Goal: Task Accomplishment & Management: Use online tool/utility

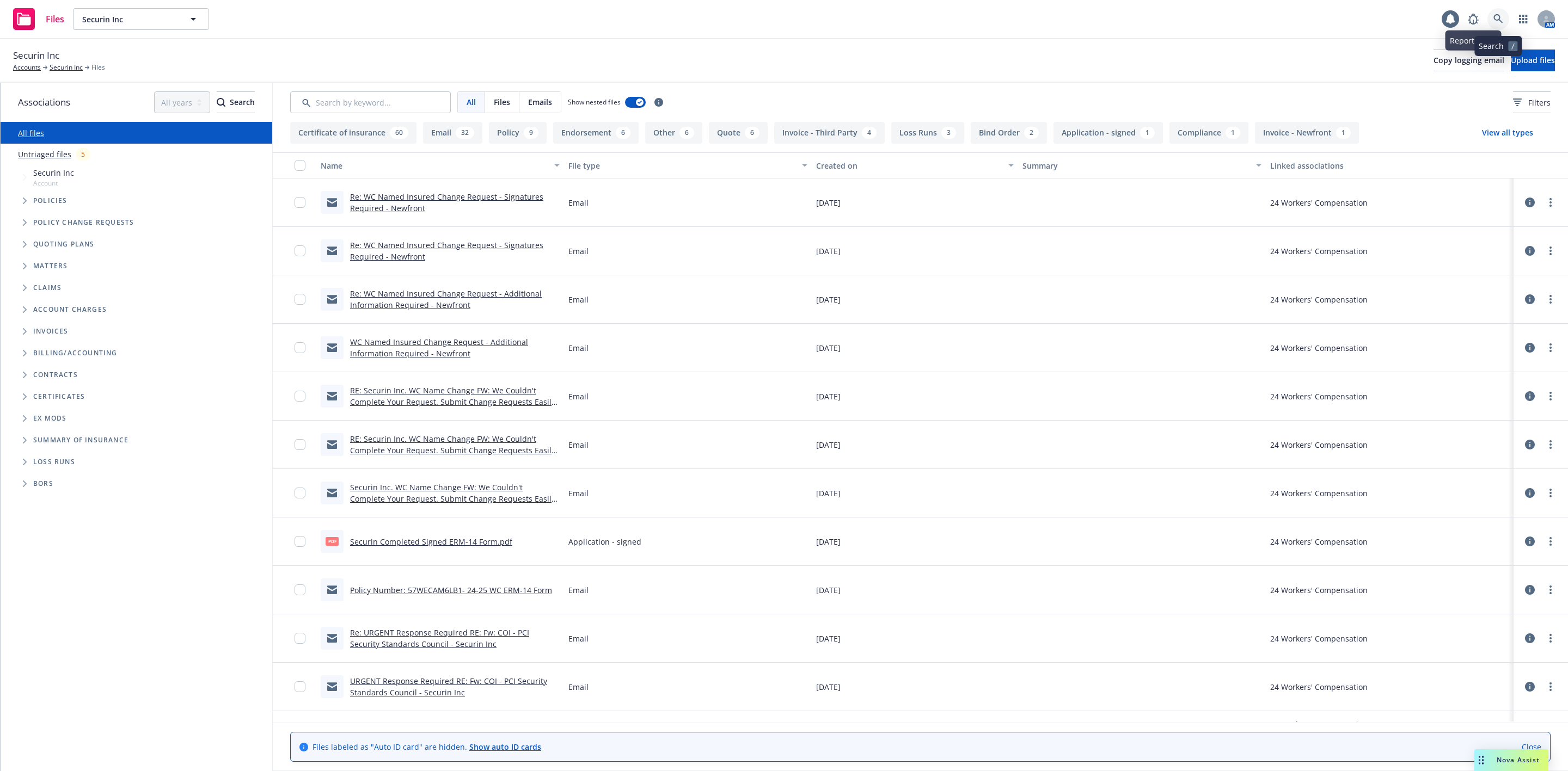
click at [1499, 14] on icon at bounding box center [1498, 19] width 10 height 10
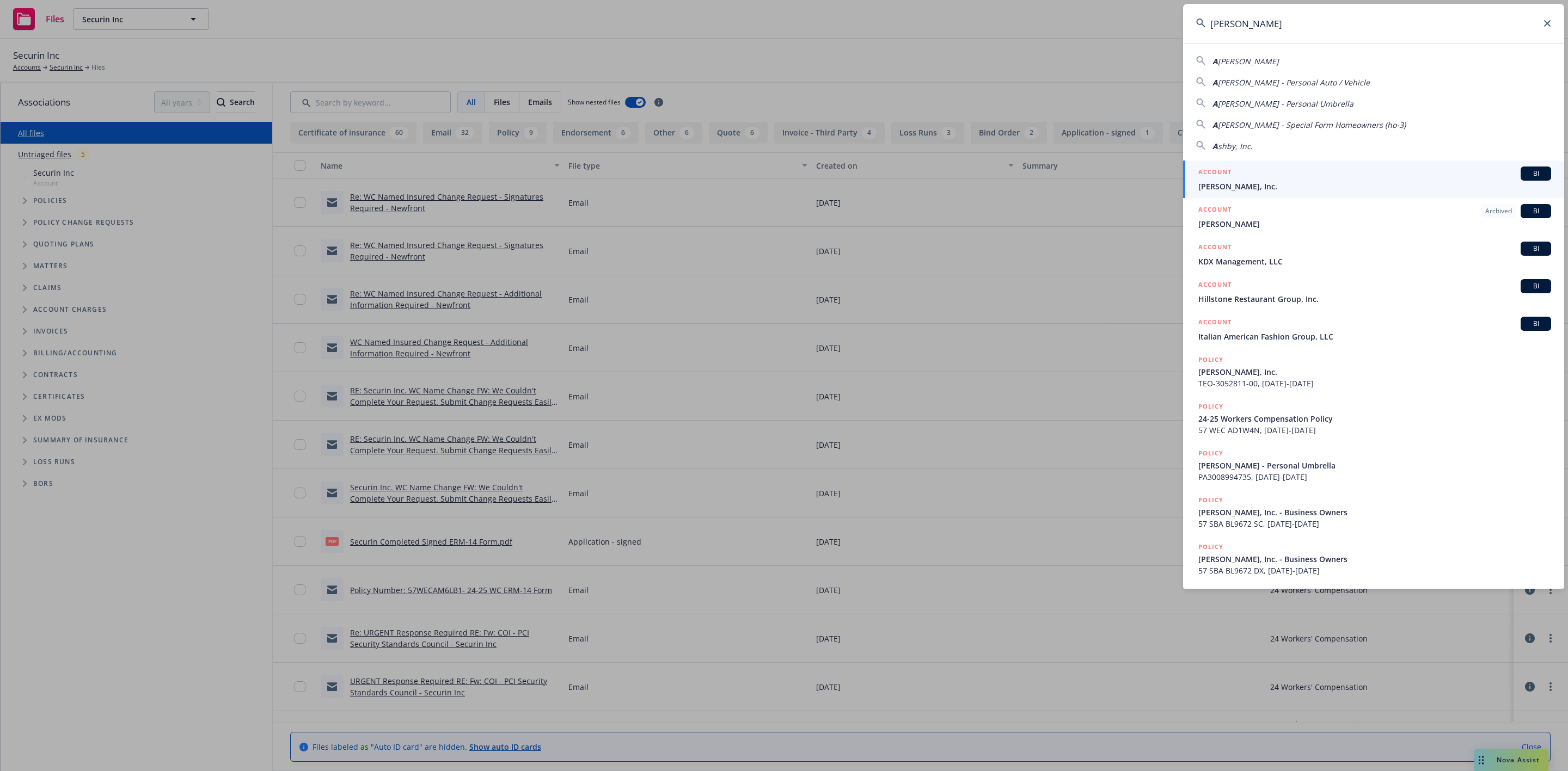
type input "AShby"
click at [1251, 171] on div "ACCOUNT BI" at bounding box center [1373, 173] width 352 height 14
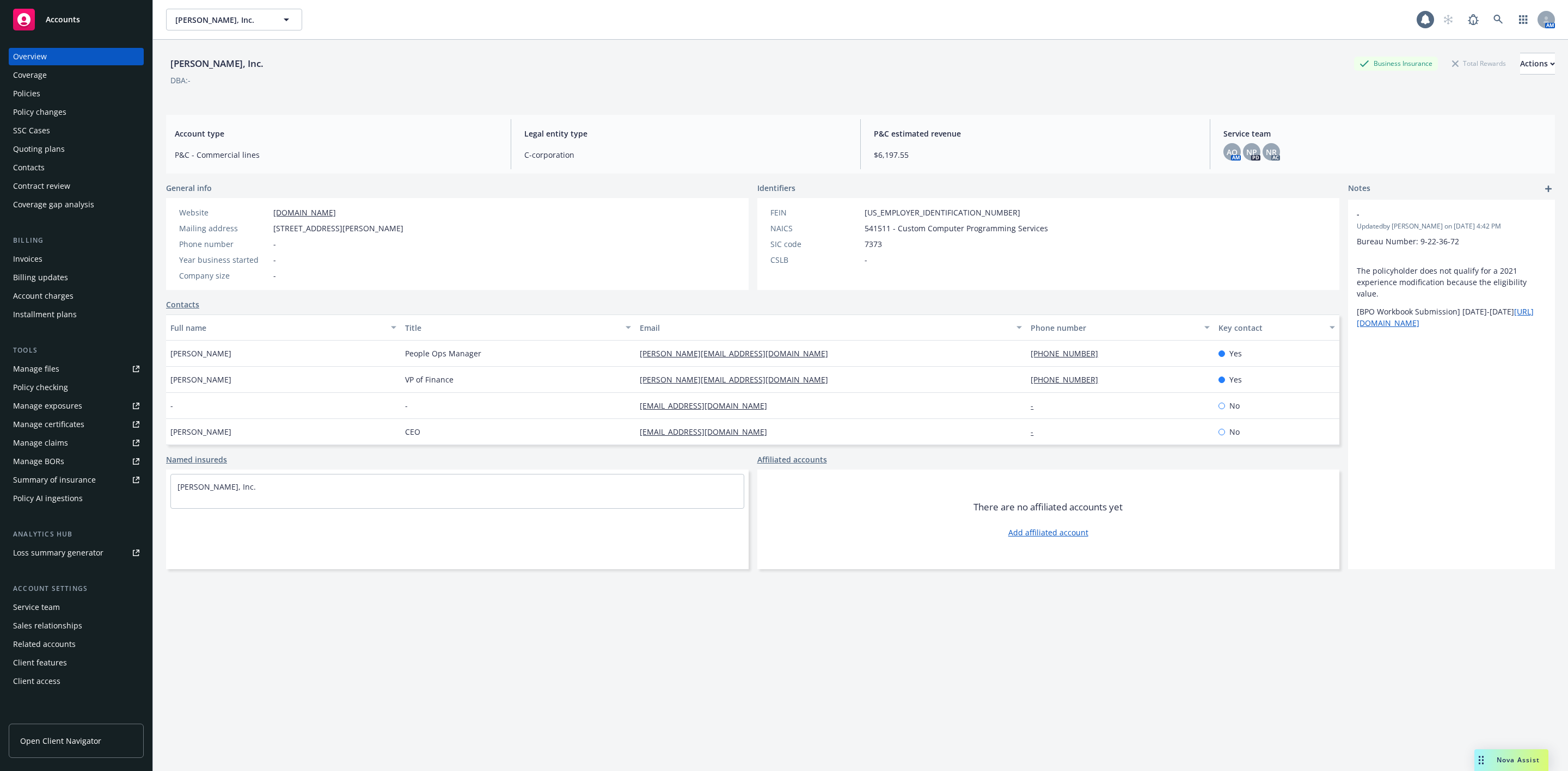
click at [67, 148] on div "Quoting plans" at bounding box center [77, 149] width 127 height 17
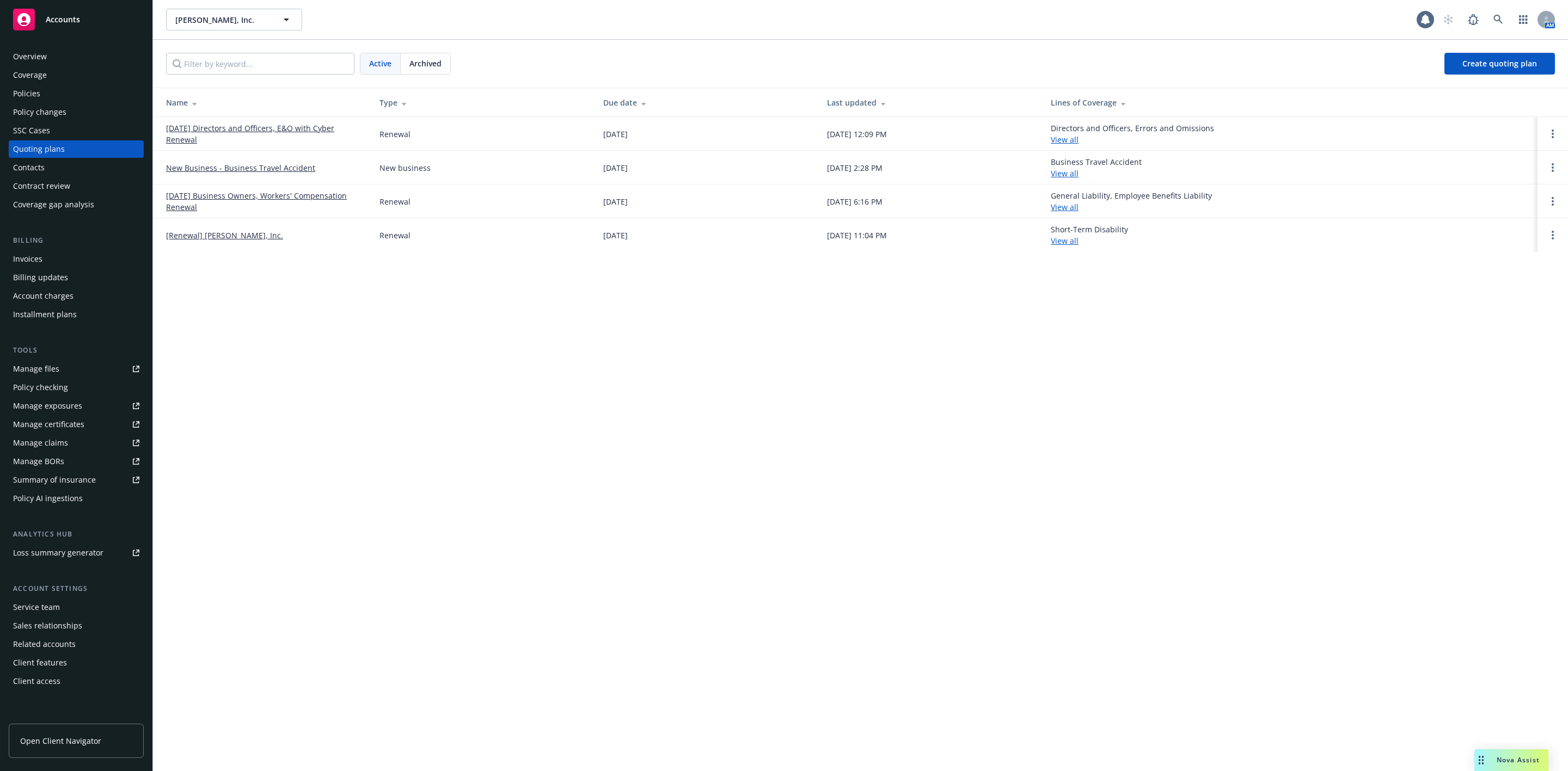
click at [248, 129] on link "[DATE] Directors and Officers, E&O with Cyber Renewal" at bounding box center [263, 134] width 196 height 23
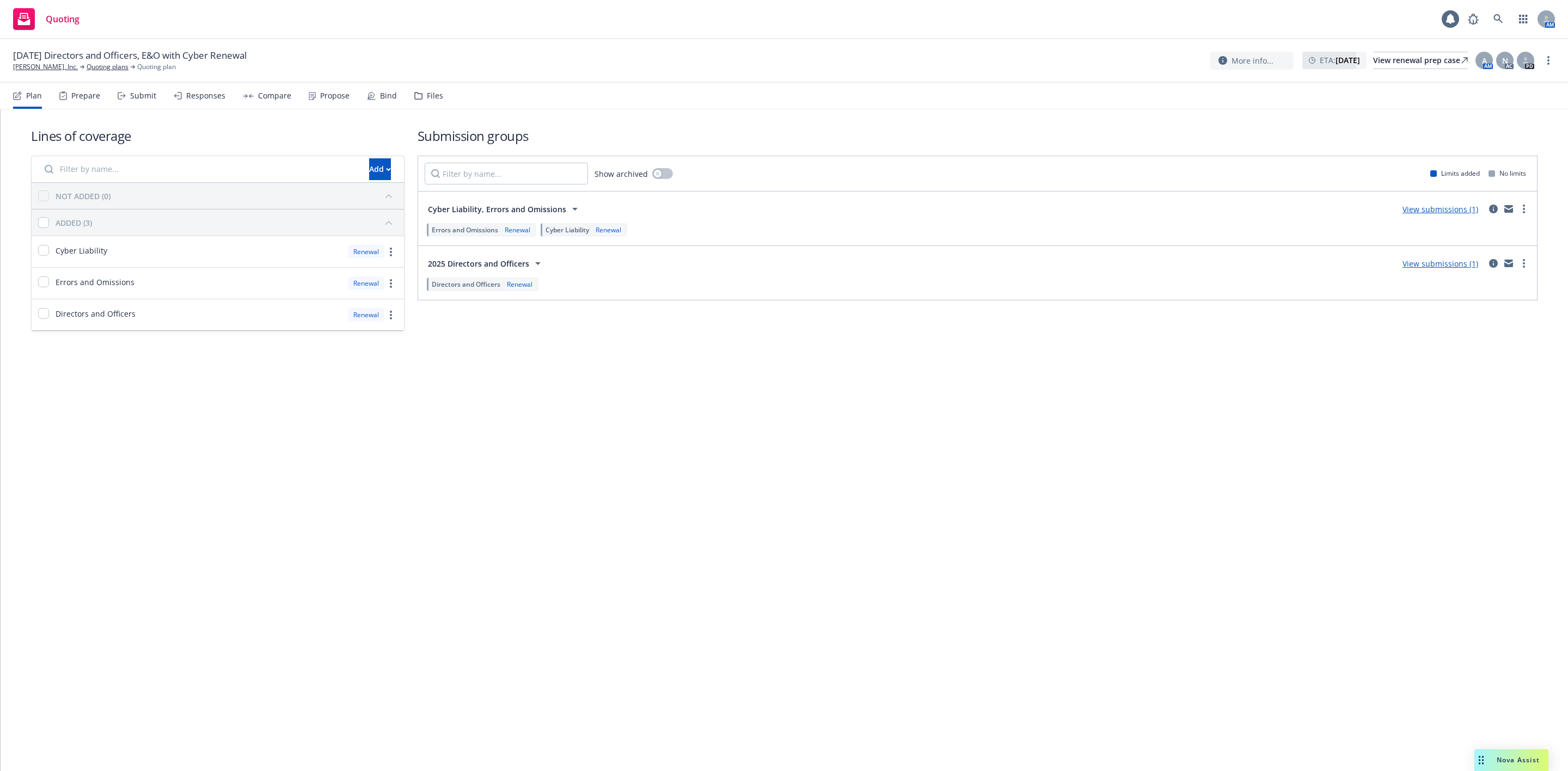
click at [335, 100] on div "Propose" at bounding box center [329, 95] width 41 height 26
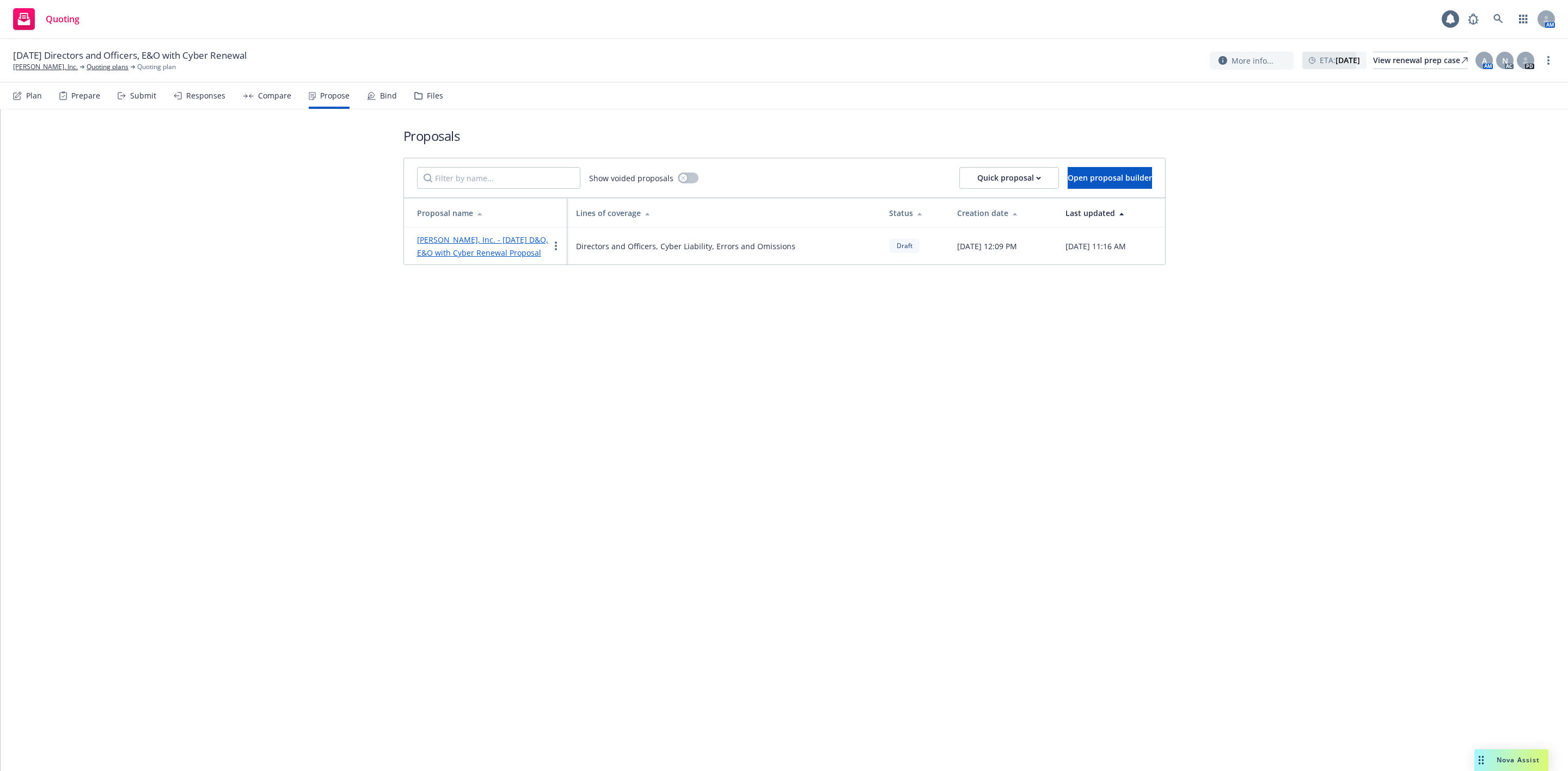
click at [495, 250] on link "Ashby, Inc. - 9/29/2025 D&O, E&O with Cyber Renewal Proposal" at bounding box center [483, 246] width 131 height 23
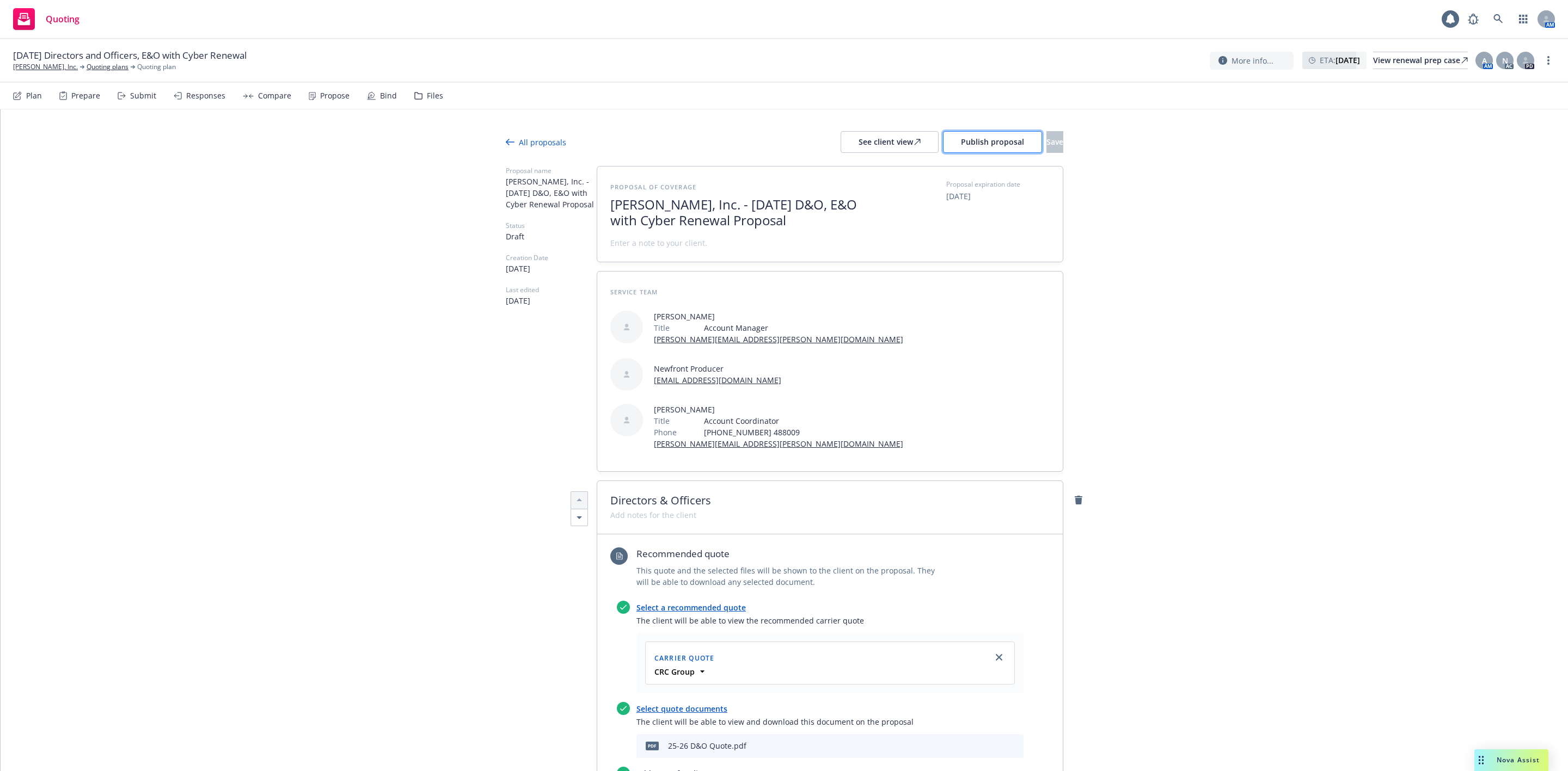
click at [961, 141] on span "Publish proposal" at bounding box center [992, 141] width 63 height 10
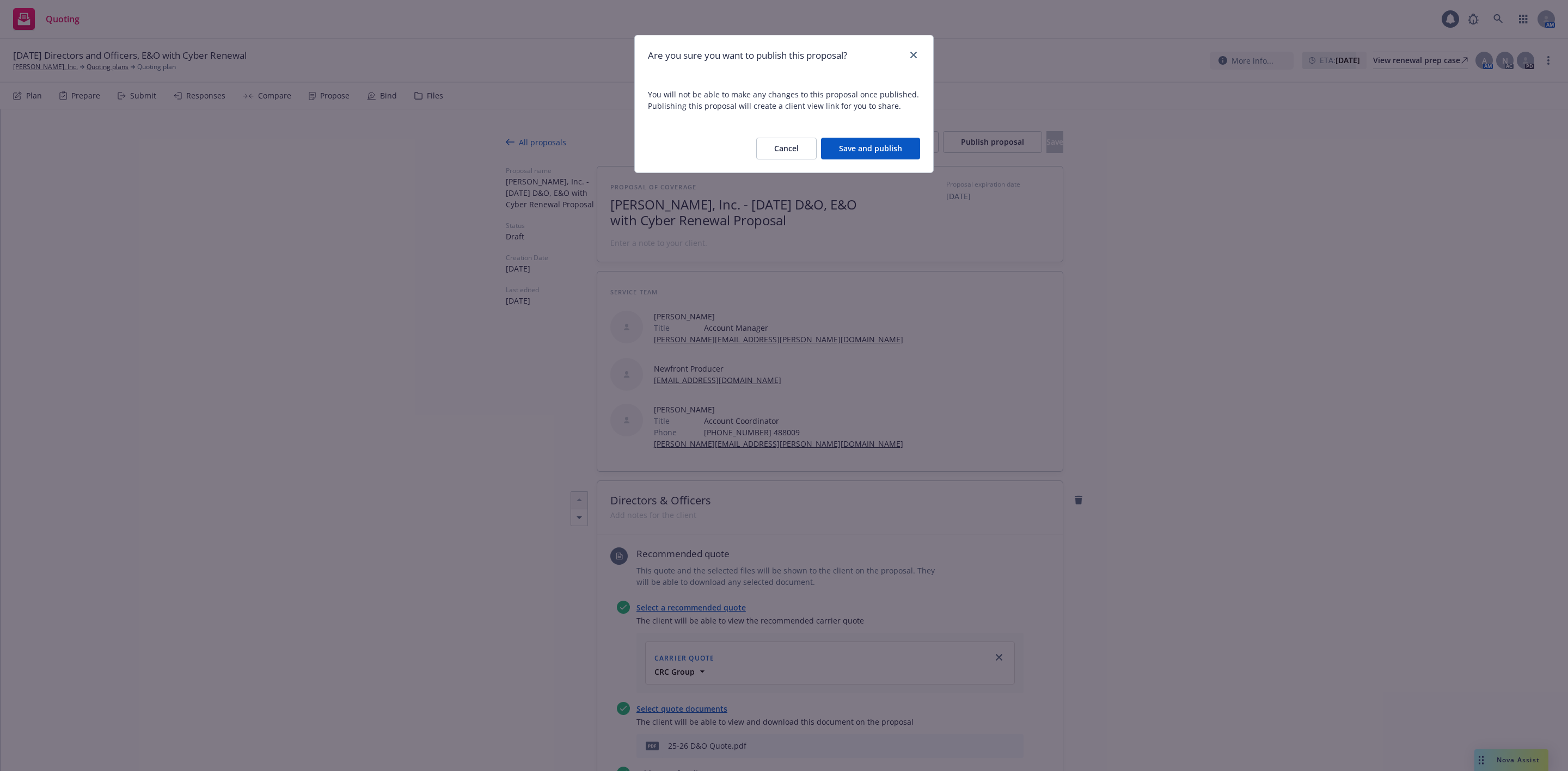
click at [882, 149] on button "Save and publish" at bounding box center [870, 148] width 99 height 22
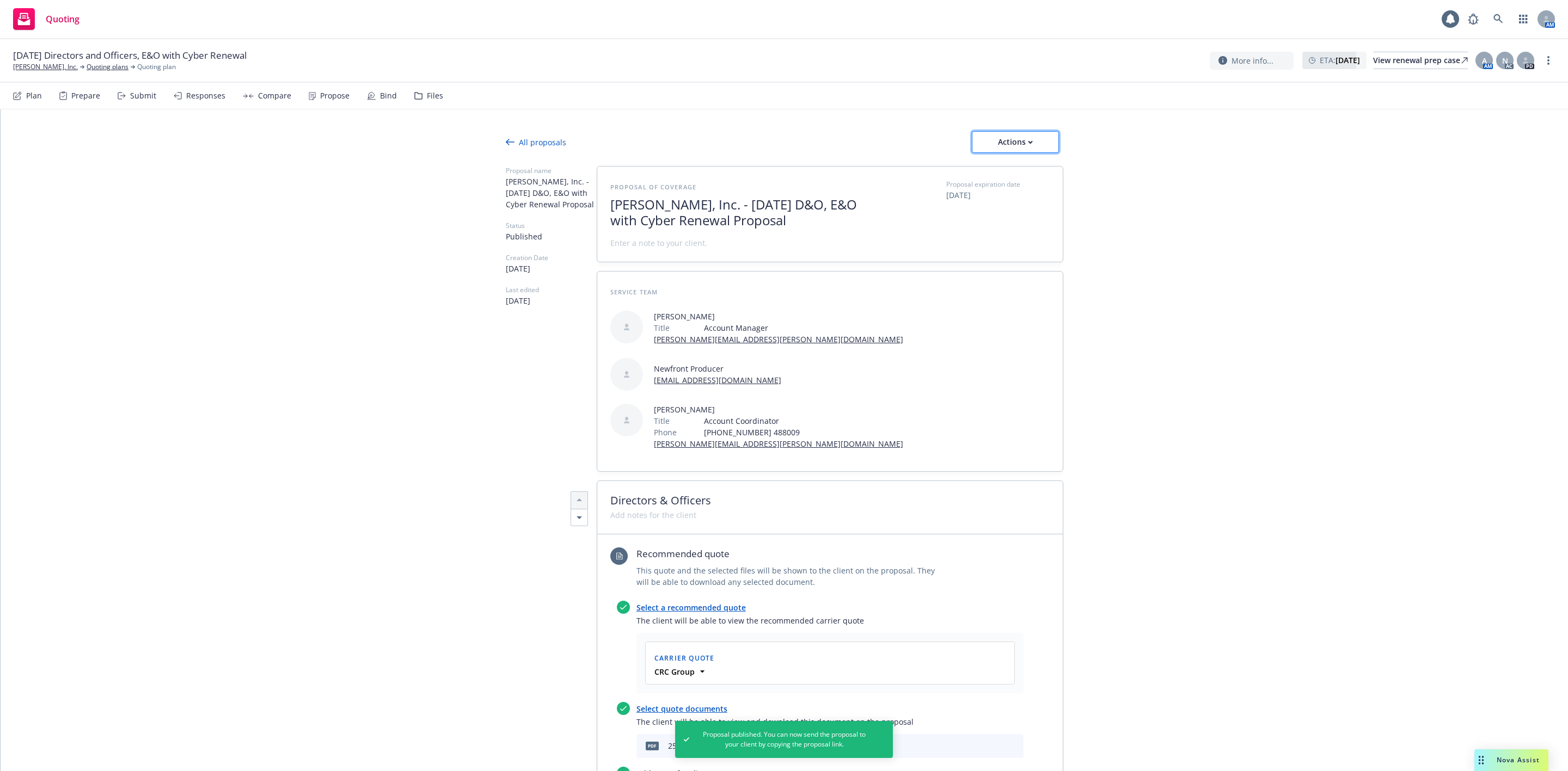
click at [990, 142] on div "Actions" at bounding box center [1015, 142] width 51 height 20
click at [1009, 162] on link "Copy proposal link" at bounding box center [1014, 170] width 95 height 22
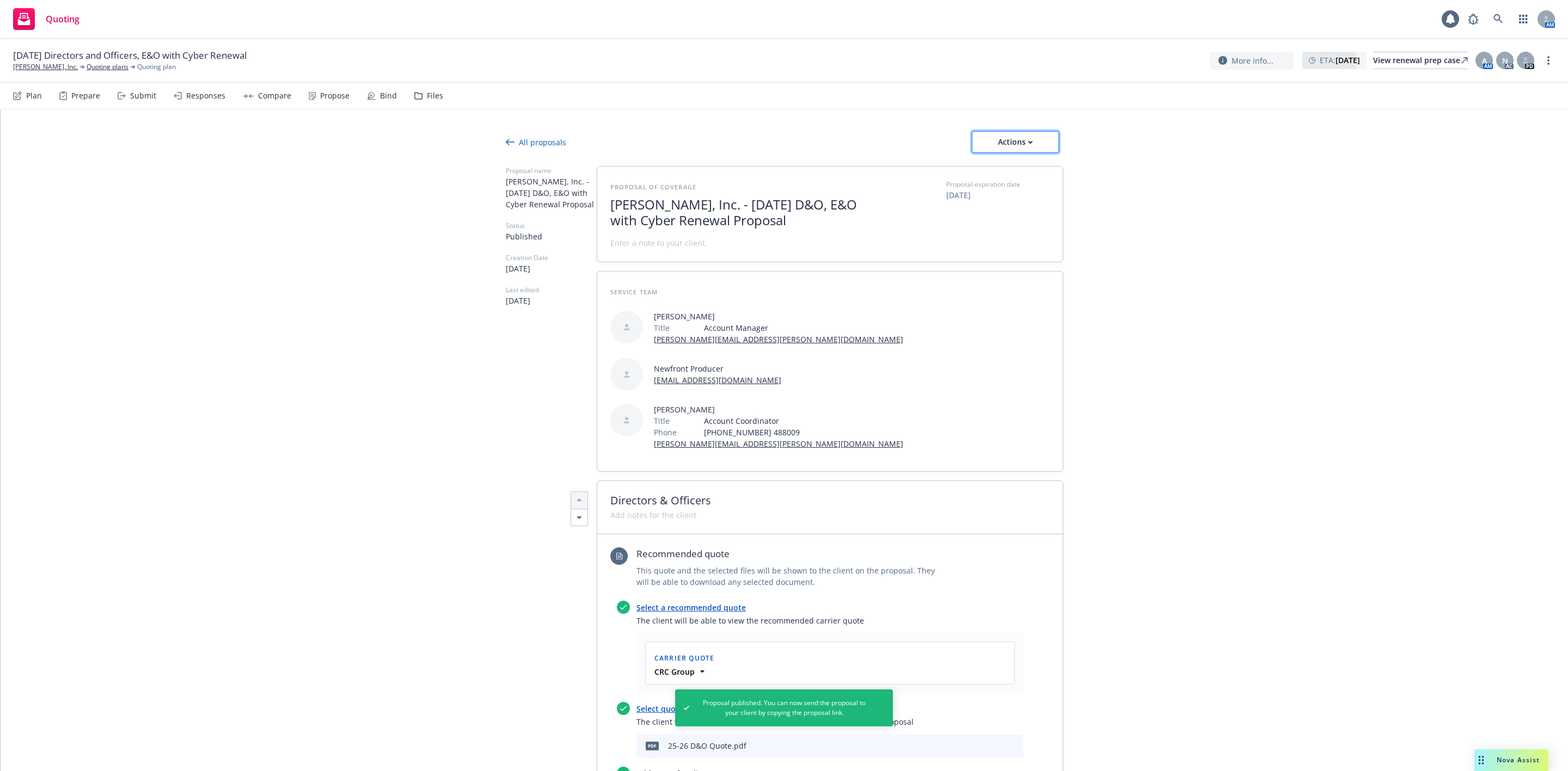
click at [999, 145] on div "Actions" at bounding box center [1015, 142] width 51 height 20
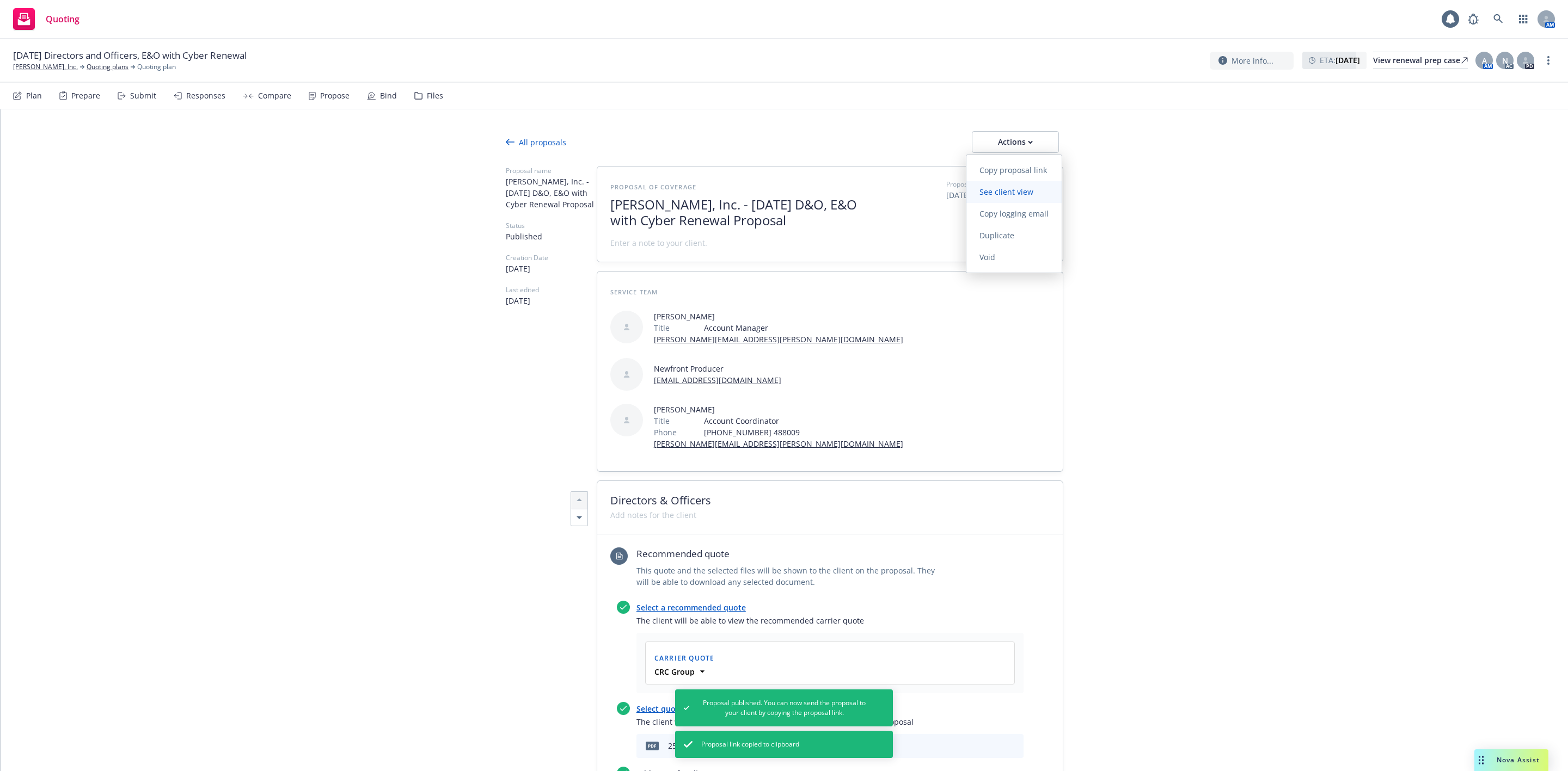
click at [991, 195] on span "See client view" at bounding box center [1006, 191] width 80 height 10
type textarea "x"
click at [19, 67] on link "Ashby, Inc." at bounding box center [45, 66] width 65 height 10
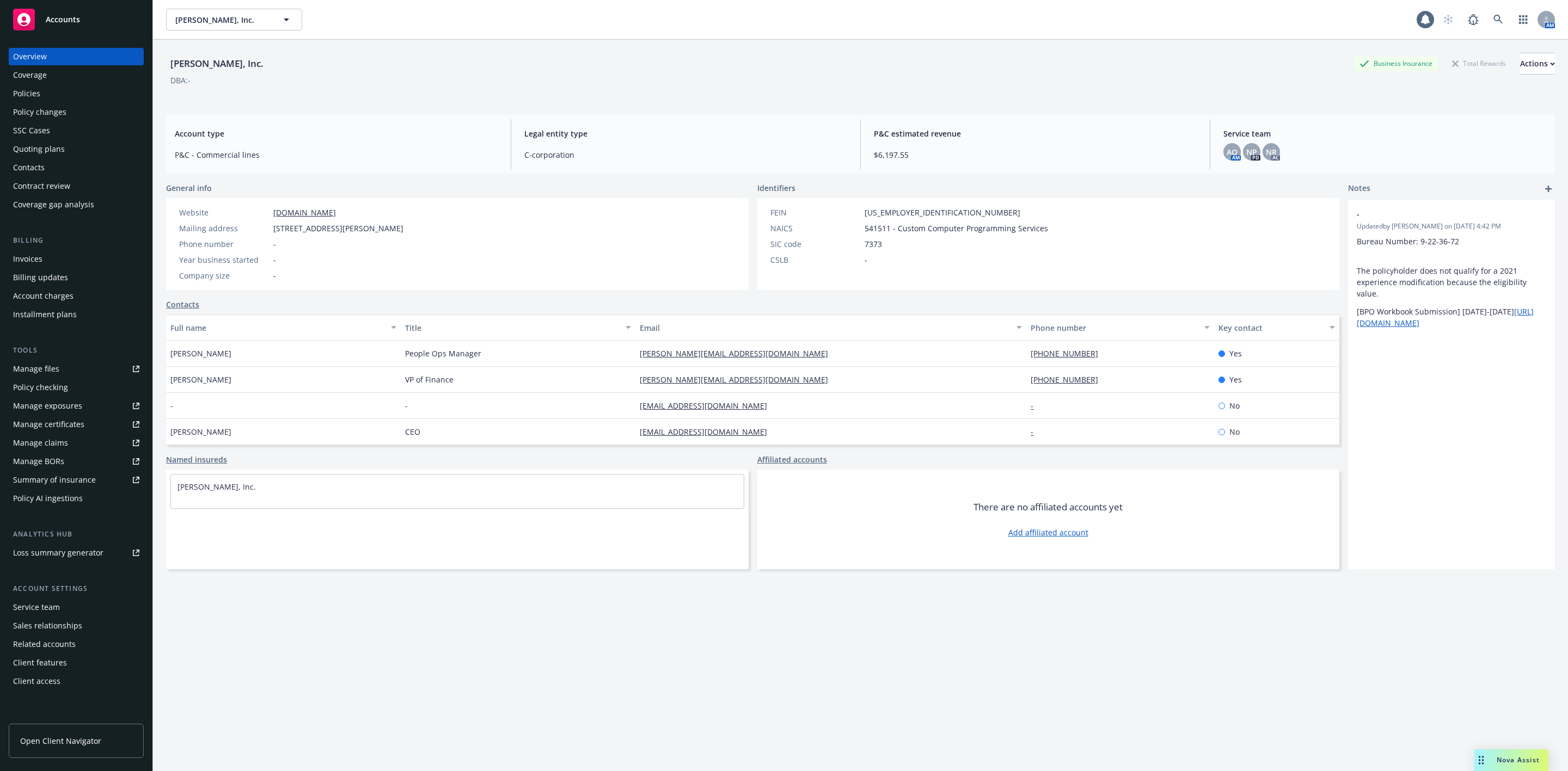
click at [31, 91] on div "Policies" at bounding box center [27, 94] width 27 height 17
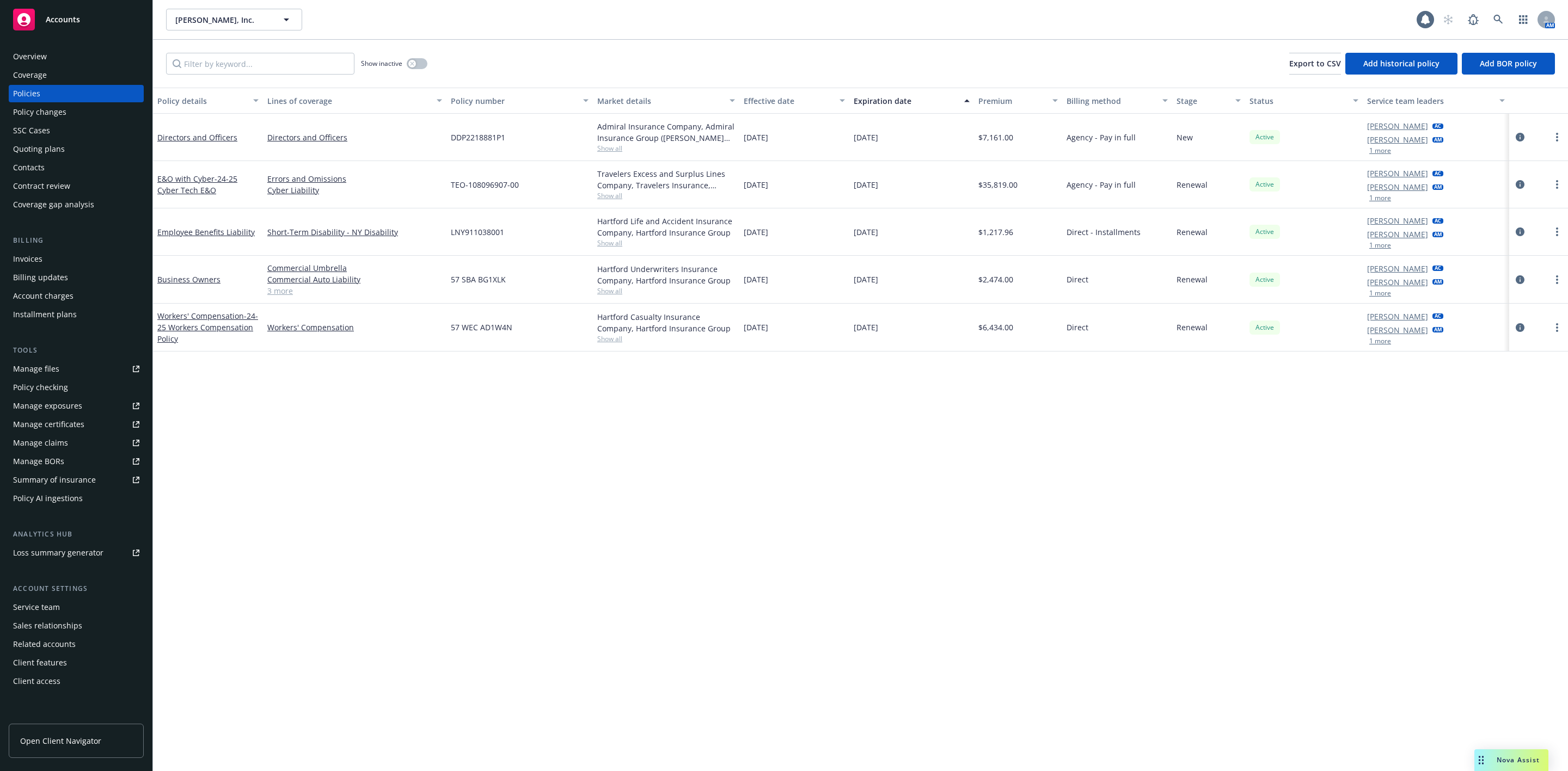
click at [31, 66] on div "Overview Coverage Policies Policy changes SSC Cases Quoting plans Contacts Cont…" at bounding box center [76, 130] width 135 height 166
click at [45, 57] on div "Overview" at bounding box center [30, 56] width 34 height 17
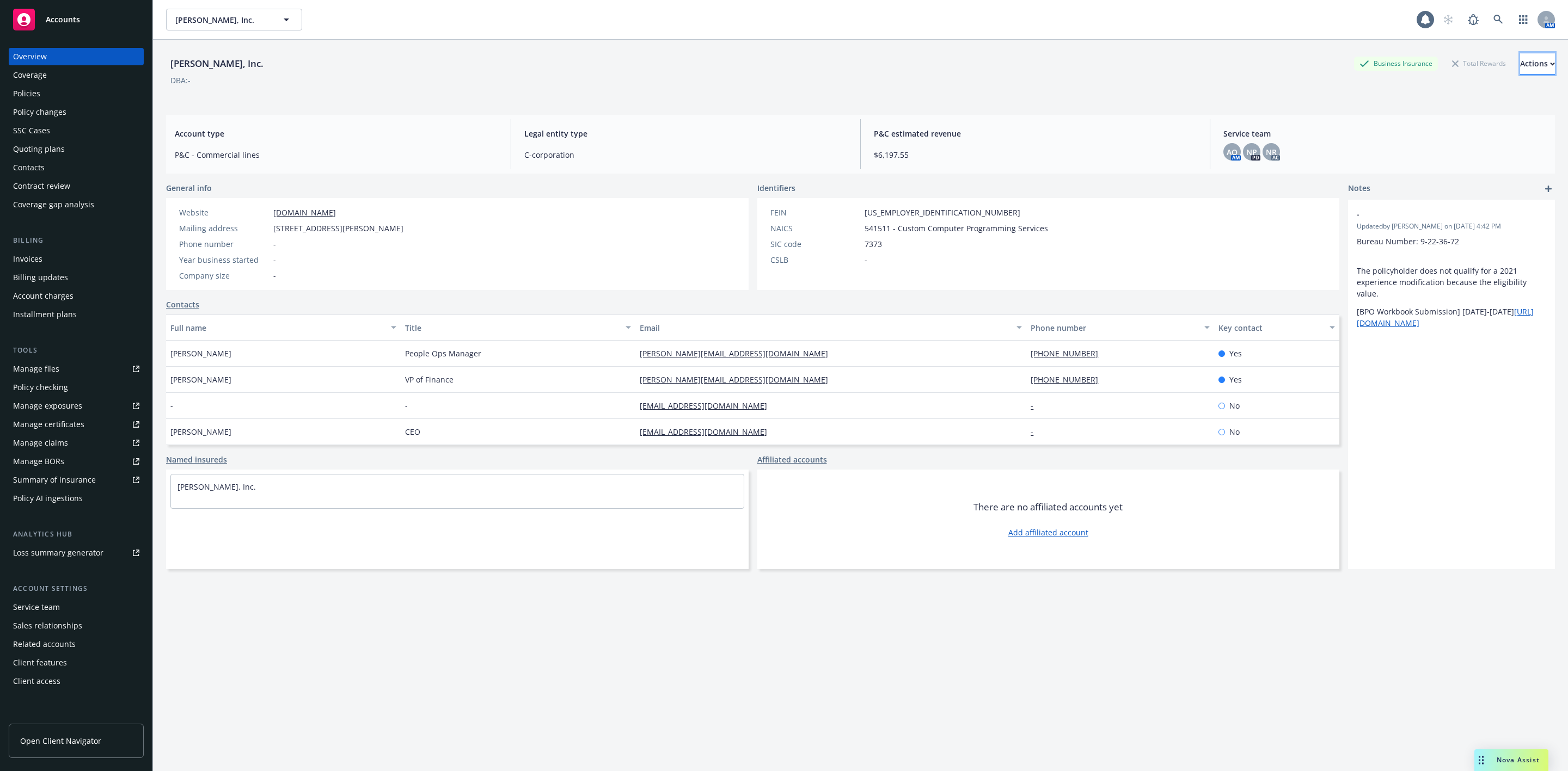
click at [1520, 64] on div "Actions" at bounding box center [1537, 63] width 35 height 20
click at [1420, 134] on link "Copy logging email" at bounding box center [1465, 137] width 179 height 22
drag, startPoint x: 731, startPoint y: 352, endPoint x: 616, endPoint y: 360, distance: 115.3
click at [616, 360] on div "Hannah Bolton People Ops Manager hannah@ashbyhq.com (970) 988 4846 Yes" at bounding box center [752, 353] width 1173 height 26
copy div "hannah@ashbyhq.com"
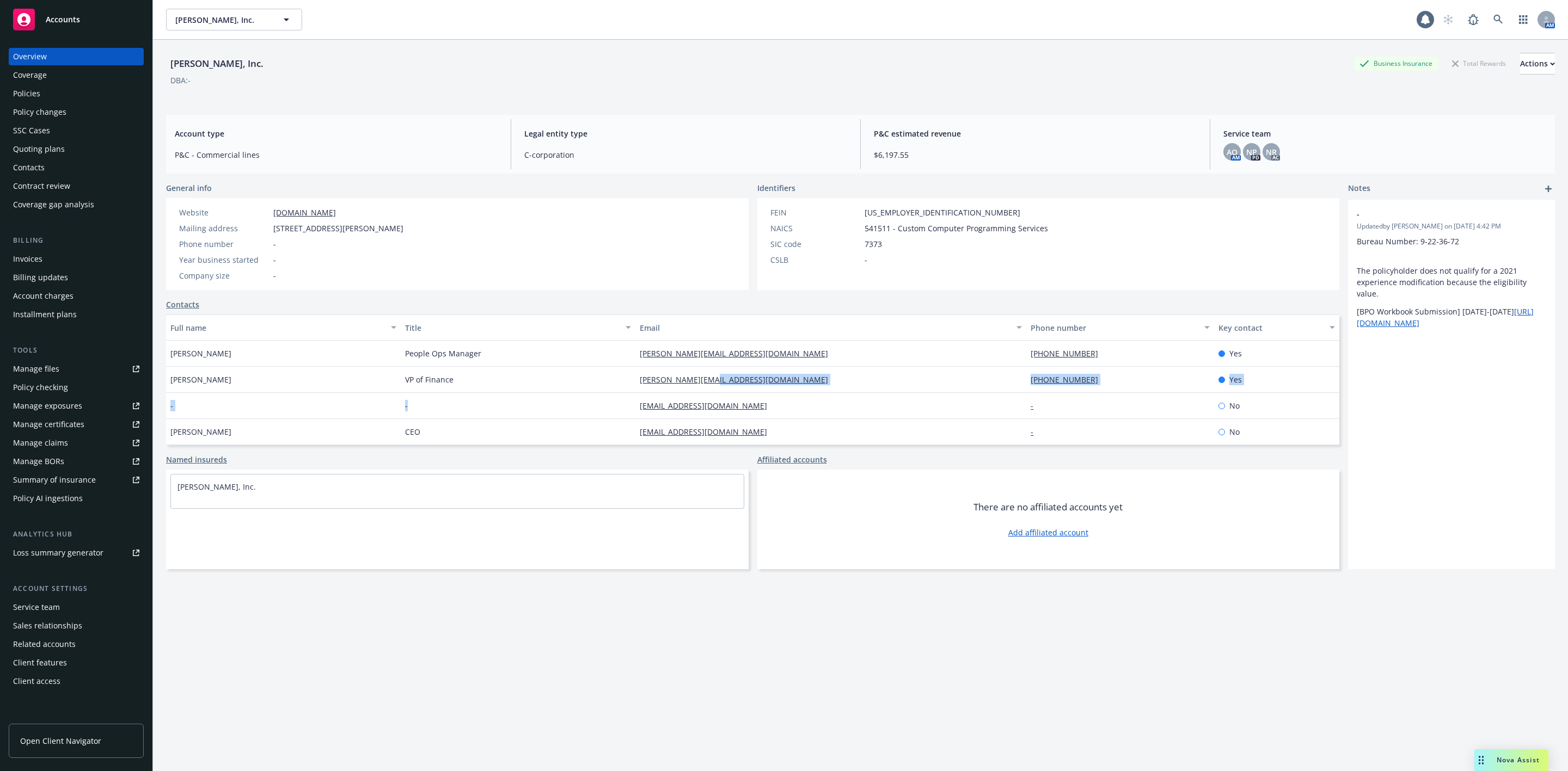
drag, startPoint x: 671, startPoint y: 386, endPoint x: 608, endPoint y: 394, distance: 63.5
click at [608, 394] on div "Hannah Bolton People Ops Manager hannah@ashbyhq.com (970) 988 4846 Yes Shane Ga…" at bounding box center [752, 419] width 1173 height 157
drag, startPoint x: 805, startPoint y: 371, endPoint x: 813, endPoint y: 366, distance: 9.4
click at [805, 370] on div "shane@ashbyhq.com" at bounding box center [830, 380] width 391 height 26
click at [798, 373] on div "shane@ashbyhq.com" at bounding box center [830, 380] width 391 height 26
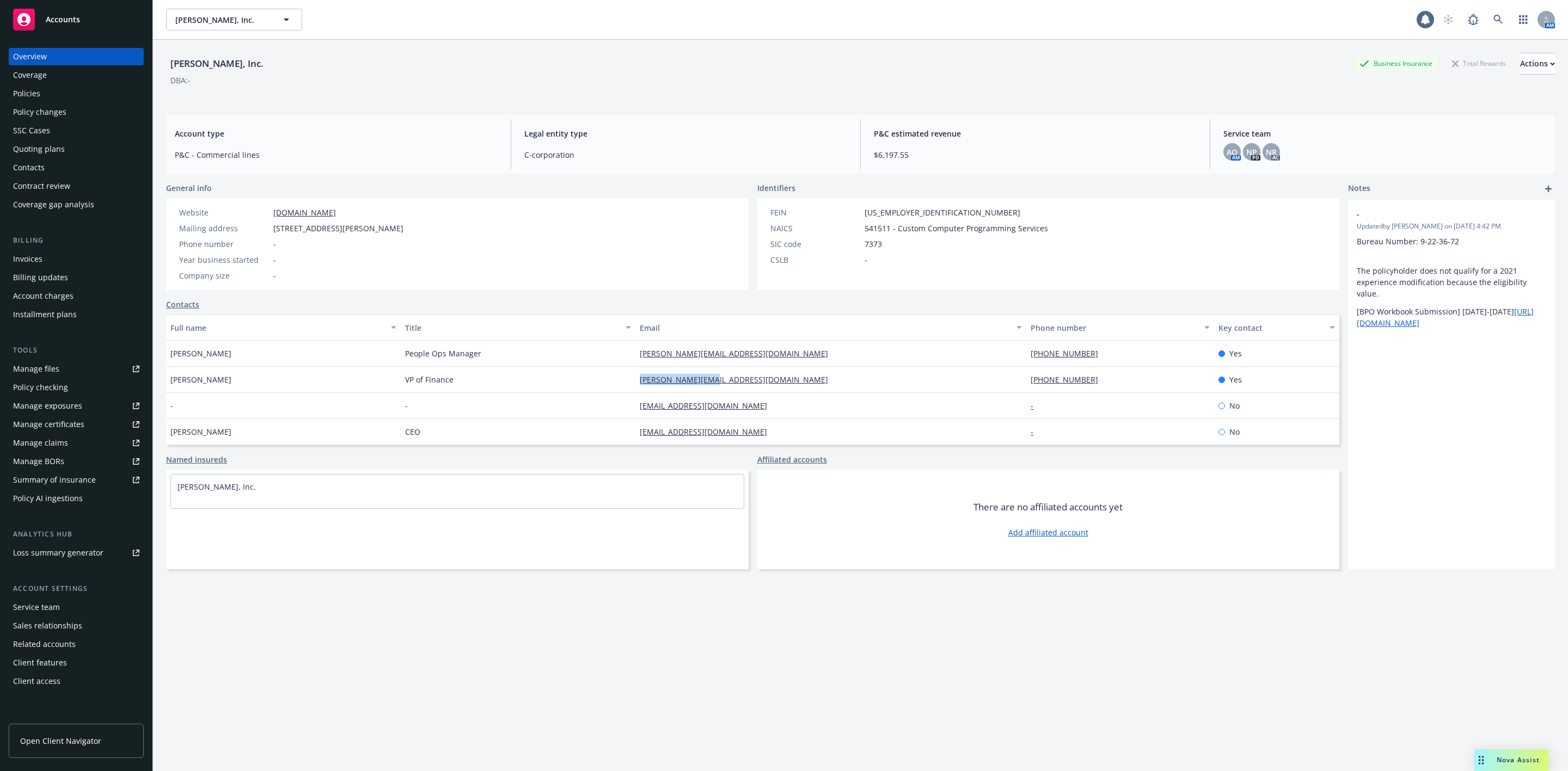
drag, startPoint x: 723, startPoint y: 384, endPoint x: 626, endPoint y: 391, distance: 97.3
click at [635, 391] on div "shane@ashbyhq.com" at bounding box center [830, 380] width 391 height 26
copy link "shane@ashbyhq.com"
click at [69, 153] on div "Quoting plans" at bounding box center [77, 149] width 127 height 17
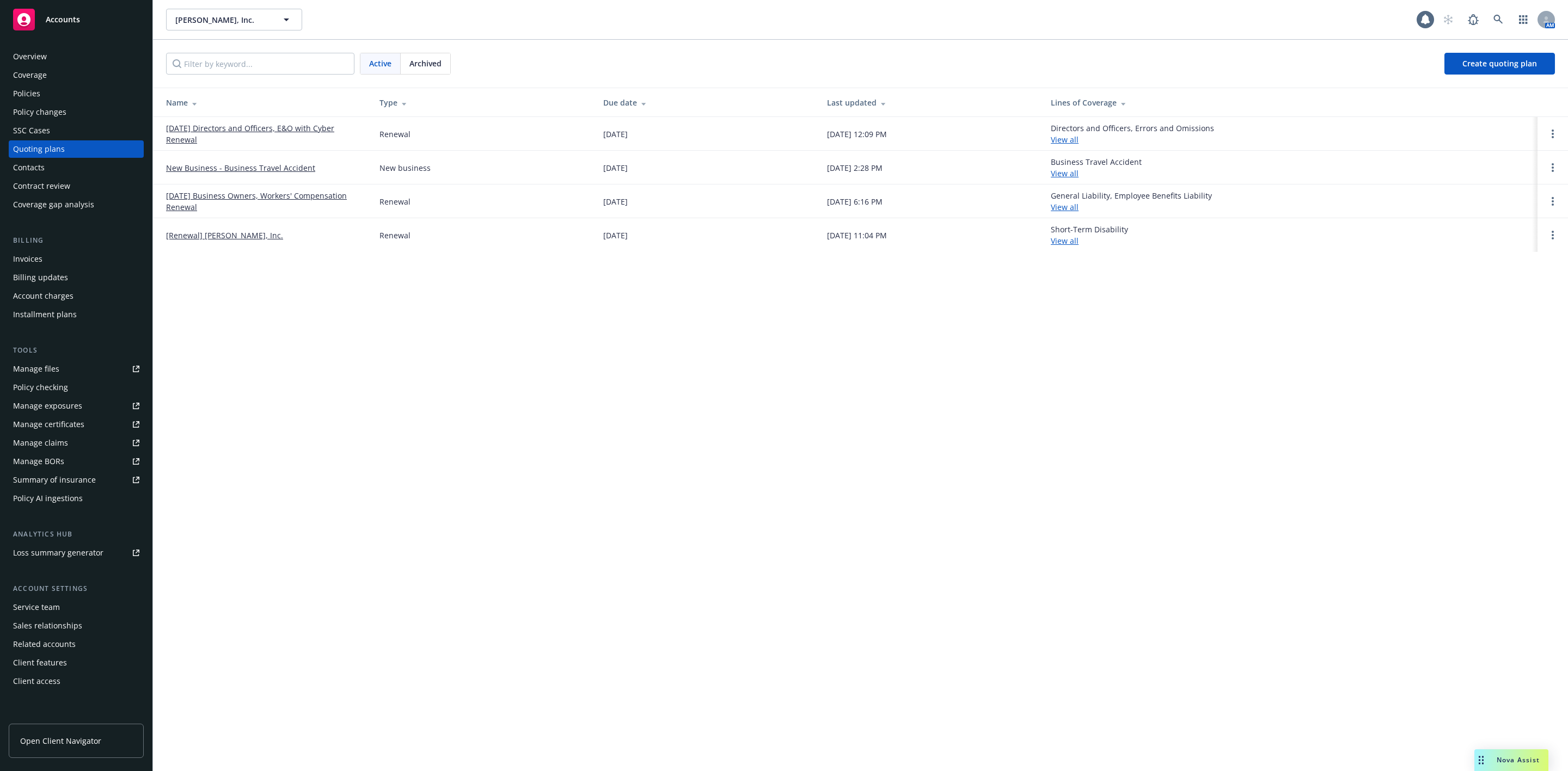
click at [238, 121] on td "[DATE] Directors and Officers, E&O with Cyber Renewal" at bounding box center [262, 134] width 218 height 34
click at [241, 131] on link "[DATE] Directors and Officers, E&O with Cyber Renewal" at bounding box center [263, 134] width 196 height 23
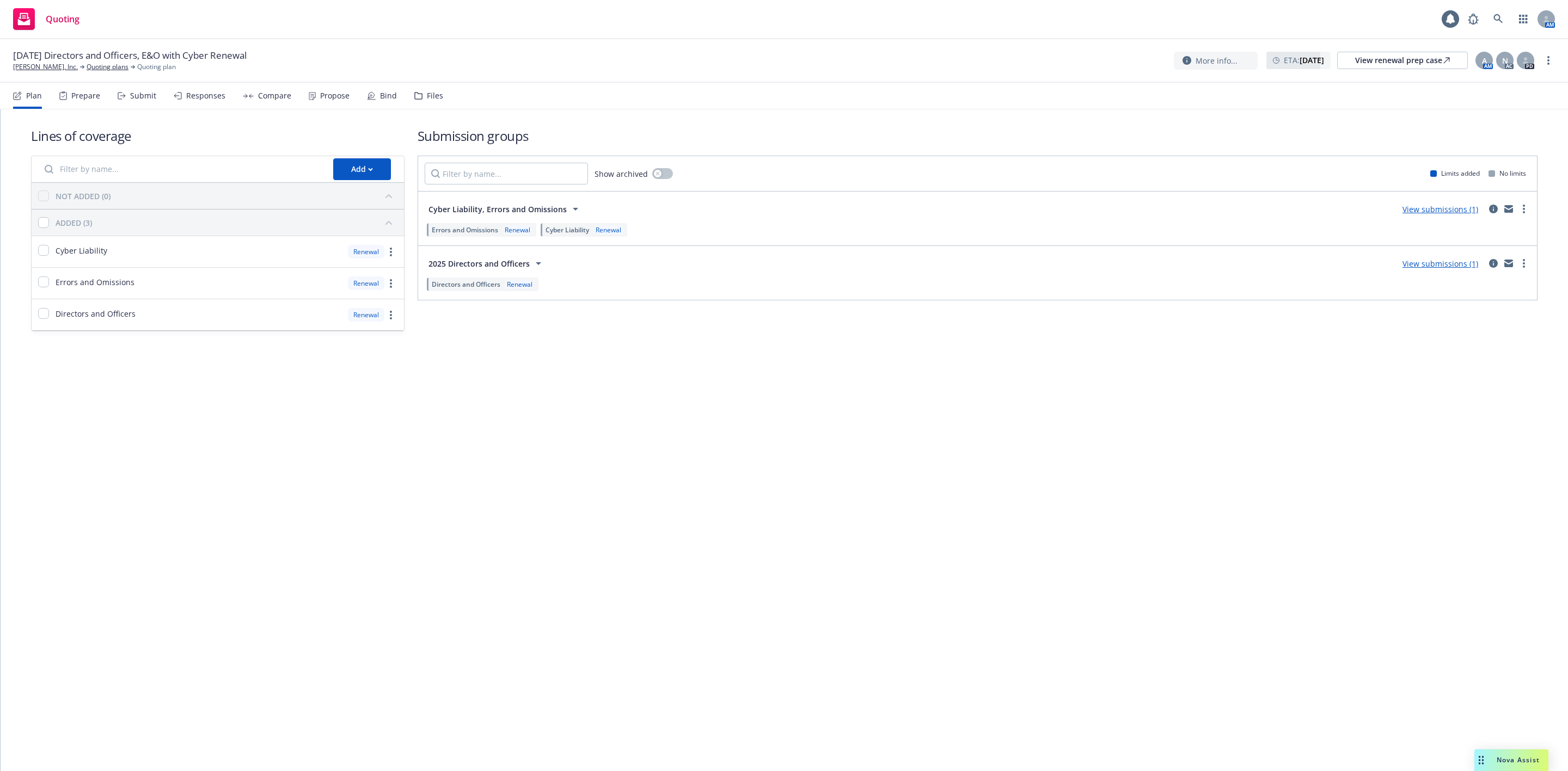
click at [309, 92] on icon at bounding box center [313, 95] width 6 height 7
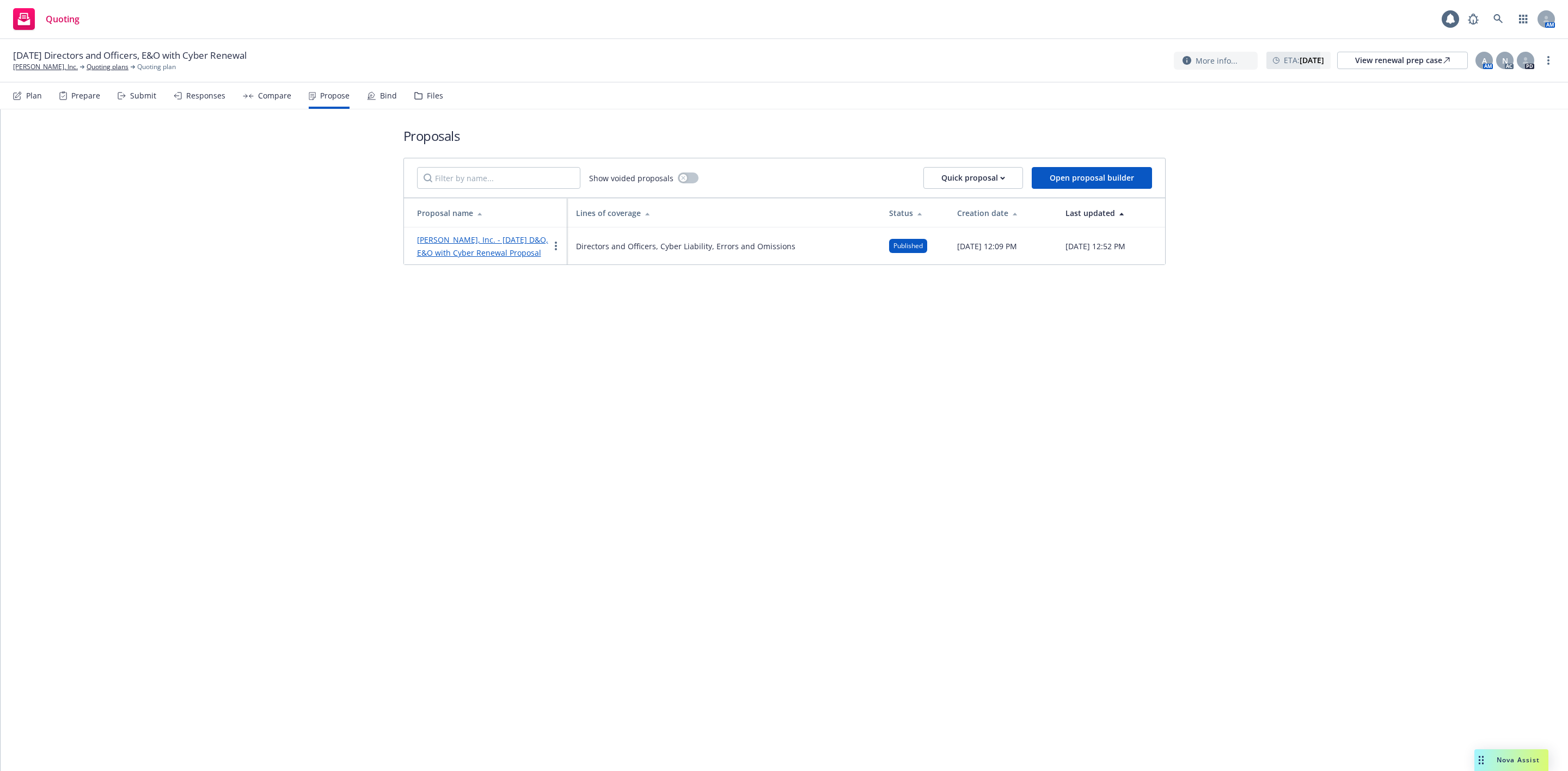
click at [448, 238] on link "[PERSON_NAME], Inc. - [DATE] D&O, E&O with Cyber Renewal Proposal" at bounding box center [483, 246] width 131 height 23
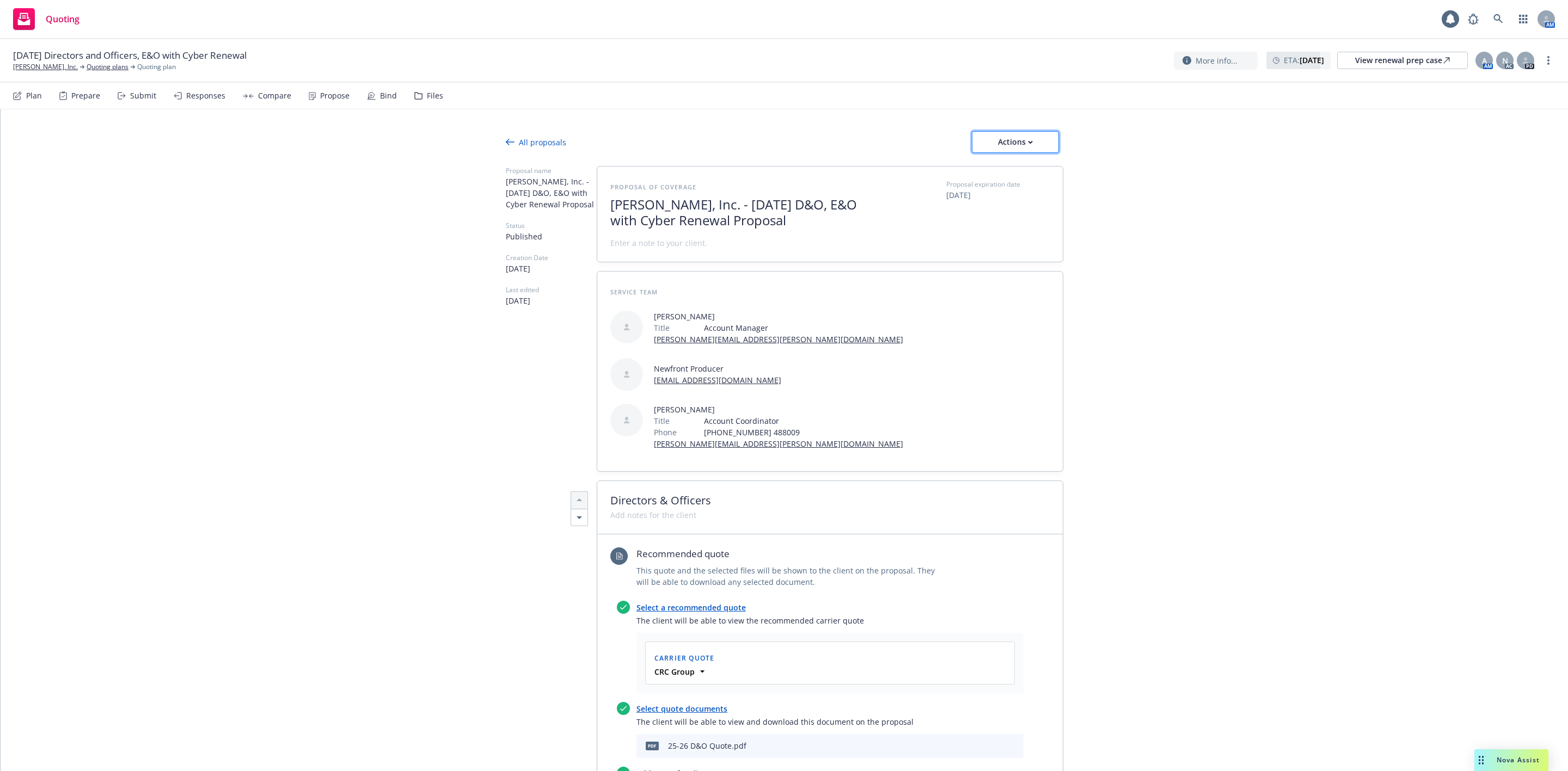
click at [1006, 145] on div "Actions" at bounding box center [1015, 142] width 51 height 20
click at [1017, 169] on span "Copy proposal link" at bounding box center [1013, 170] width 94 height 10
type textarea "x"
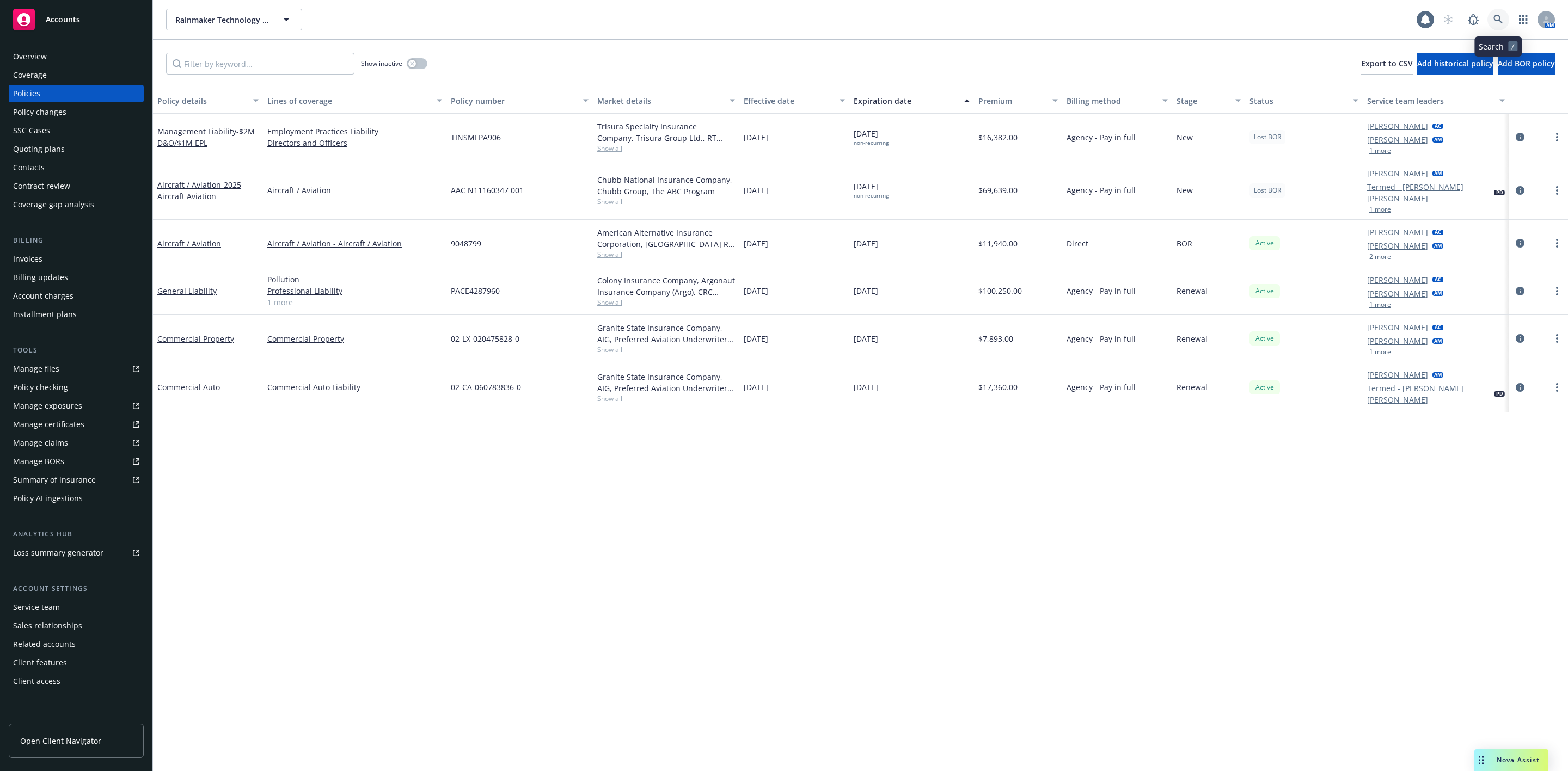
click at [1498, 20] on icon at bounding box center [1498, 20] width 10 height 10
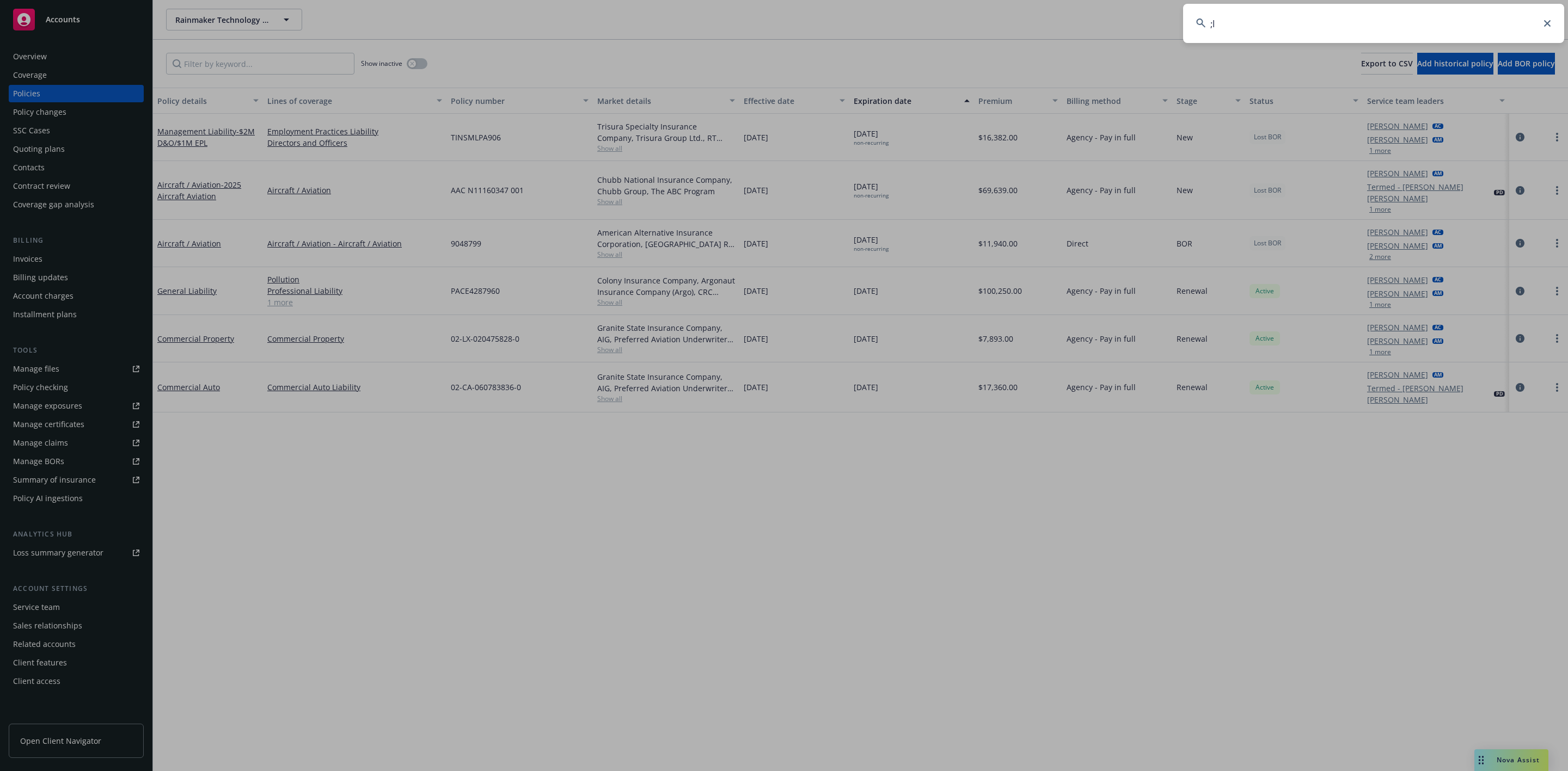
type input ";"
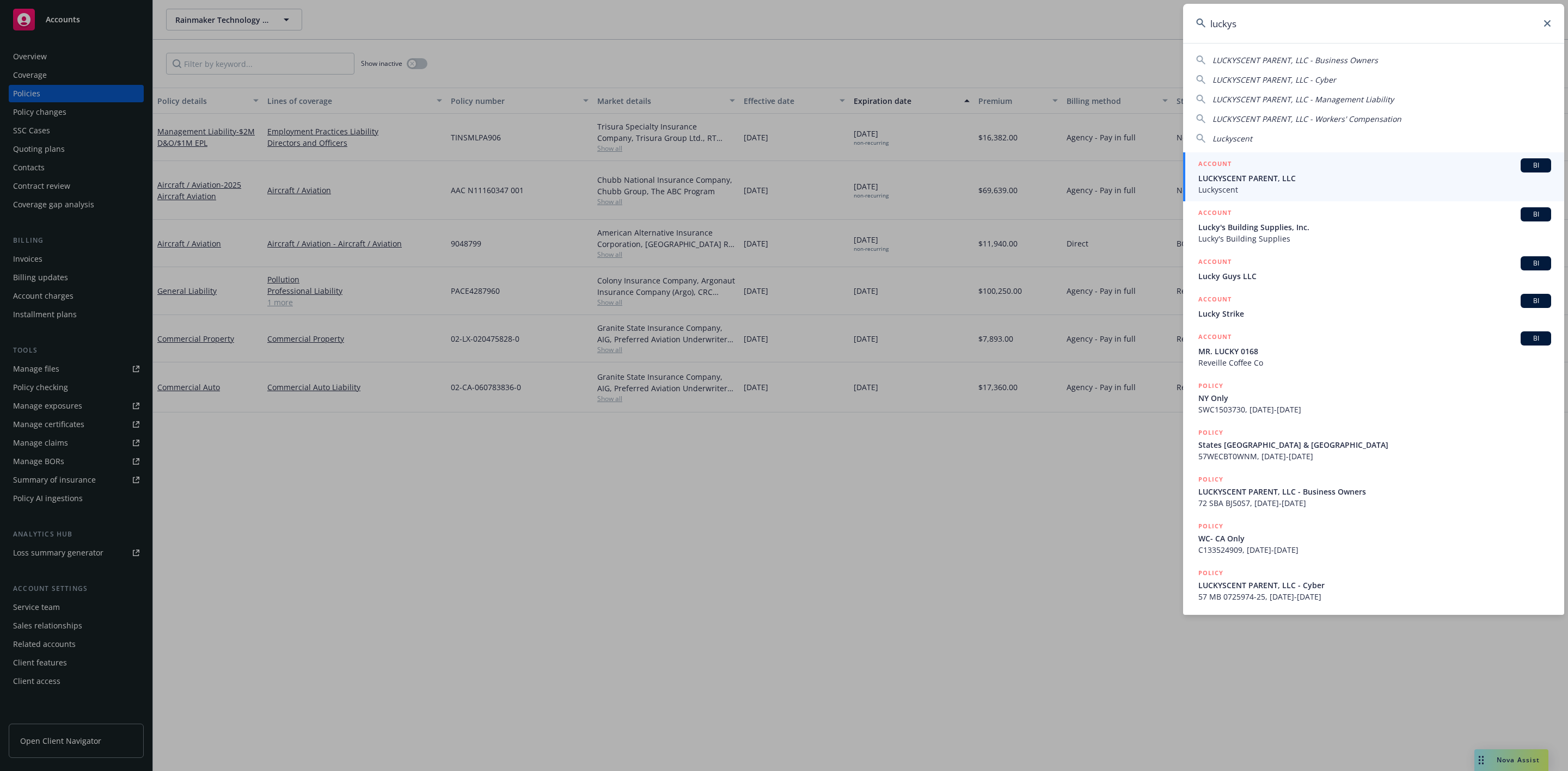
type input "luckys"
click at [1391, 173] on span "LUCKYSCENT PARENT, LLC" at bounding box center [1373, 178] width 352 height 12
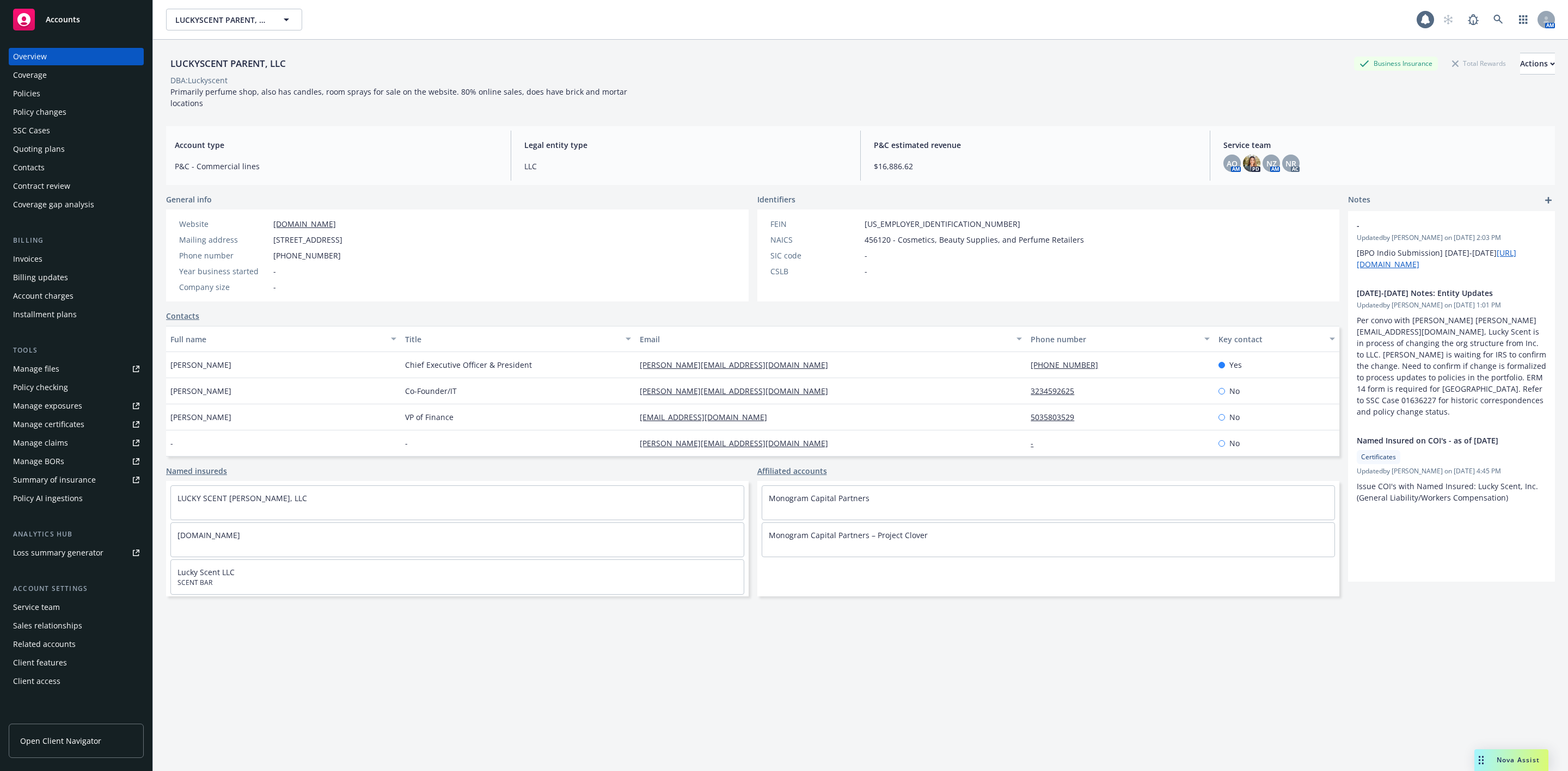
click at [60, 99] on div "Policies" at bounding box center [77, 94] width 127 height 17
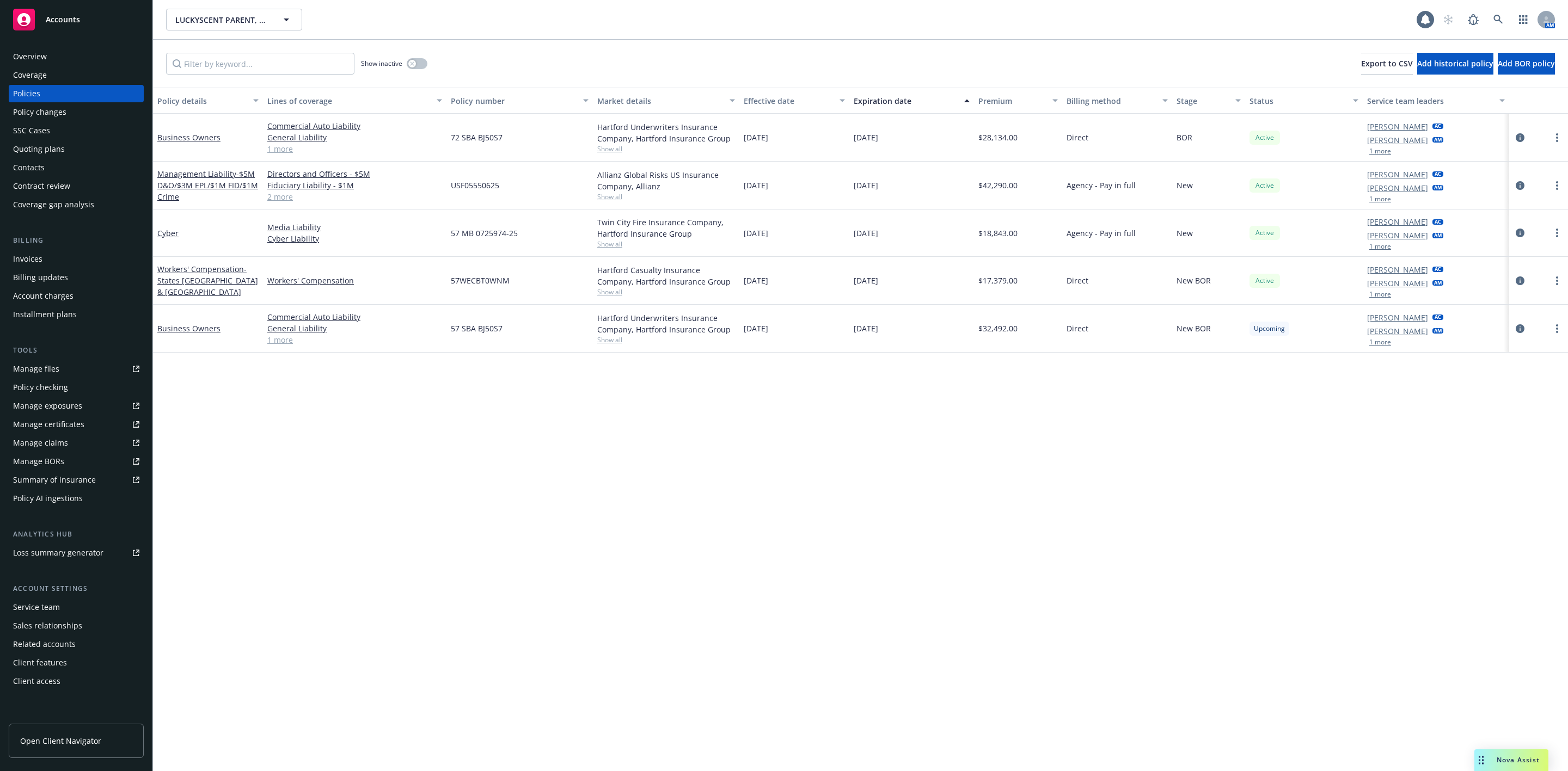
click at [77, 148] on div "Quoting plans" at bounding box center [77, 149] width 127 height 17
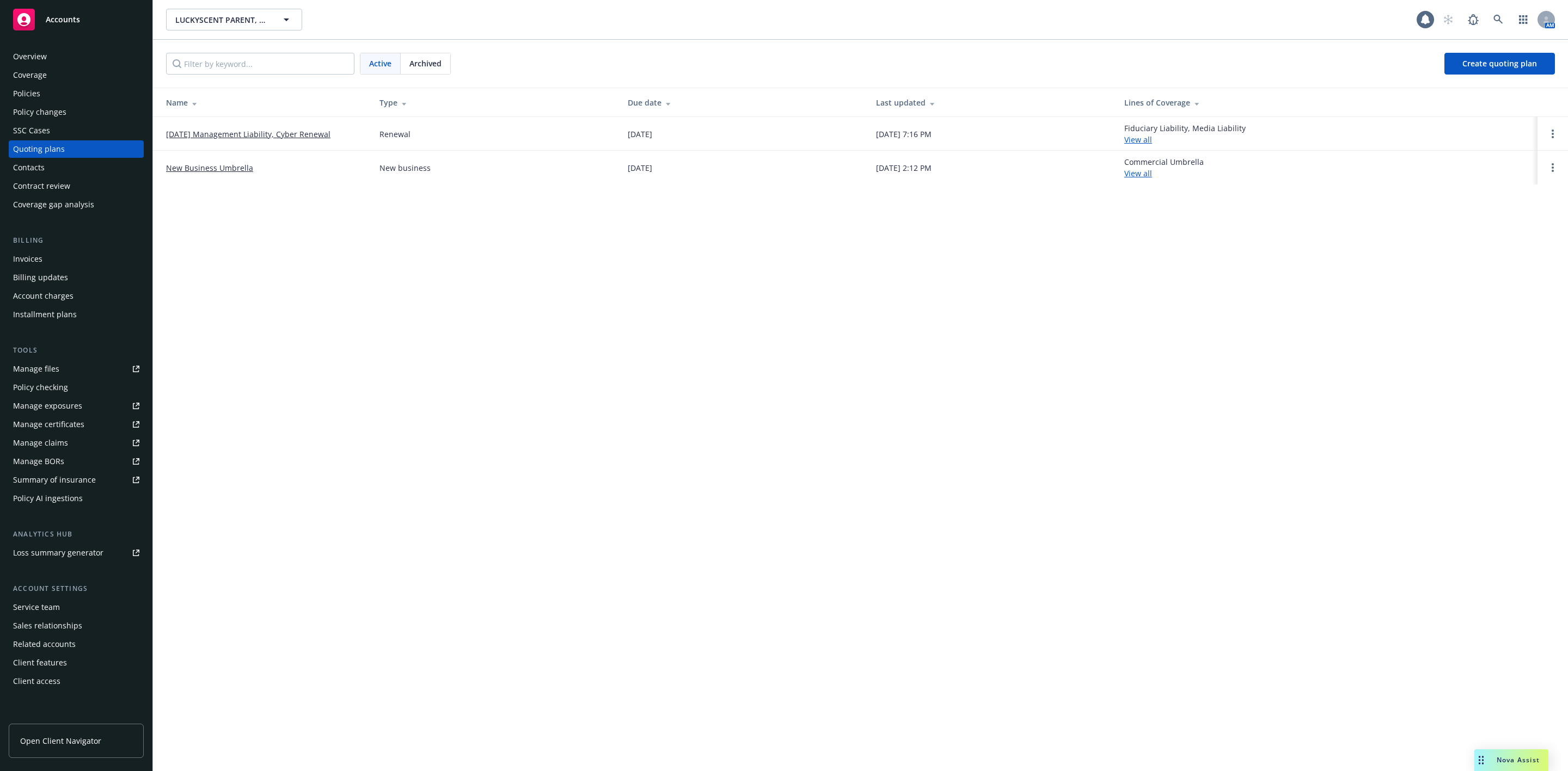
click at [445, 55] on div "Archived" at bounding box center [425, 63] width 49 height 20
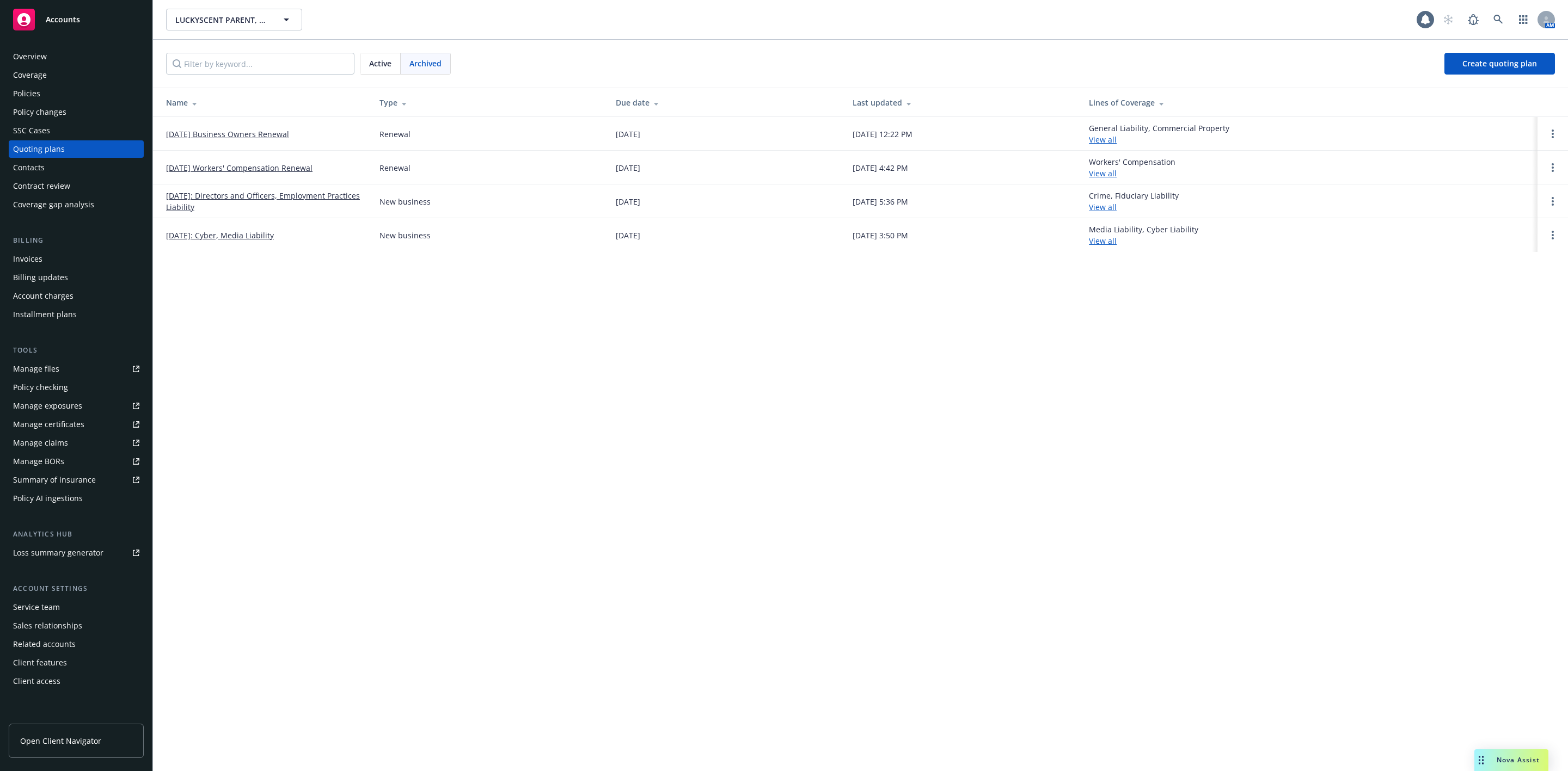
click at [245, 131] on link "09/26/25 Business Owners Renewal" at bounding box center [227, 134] width 123 height 12
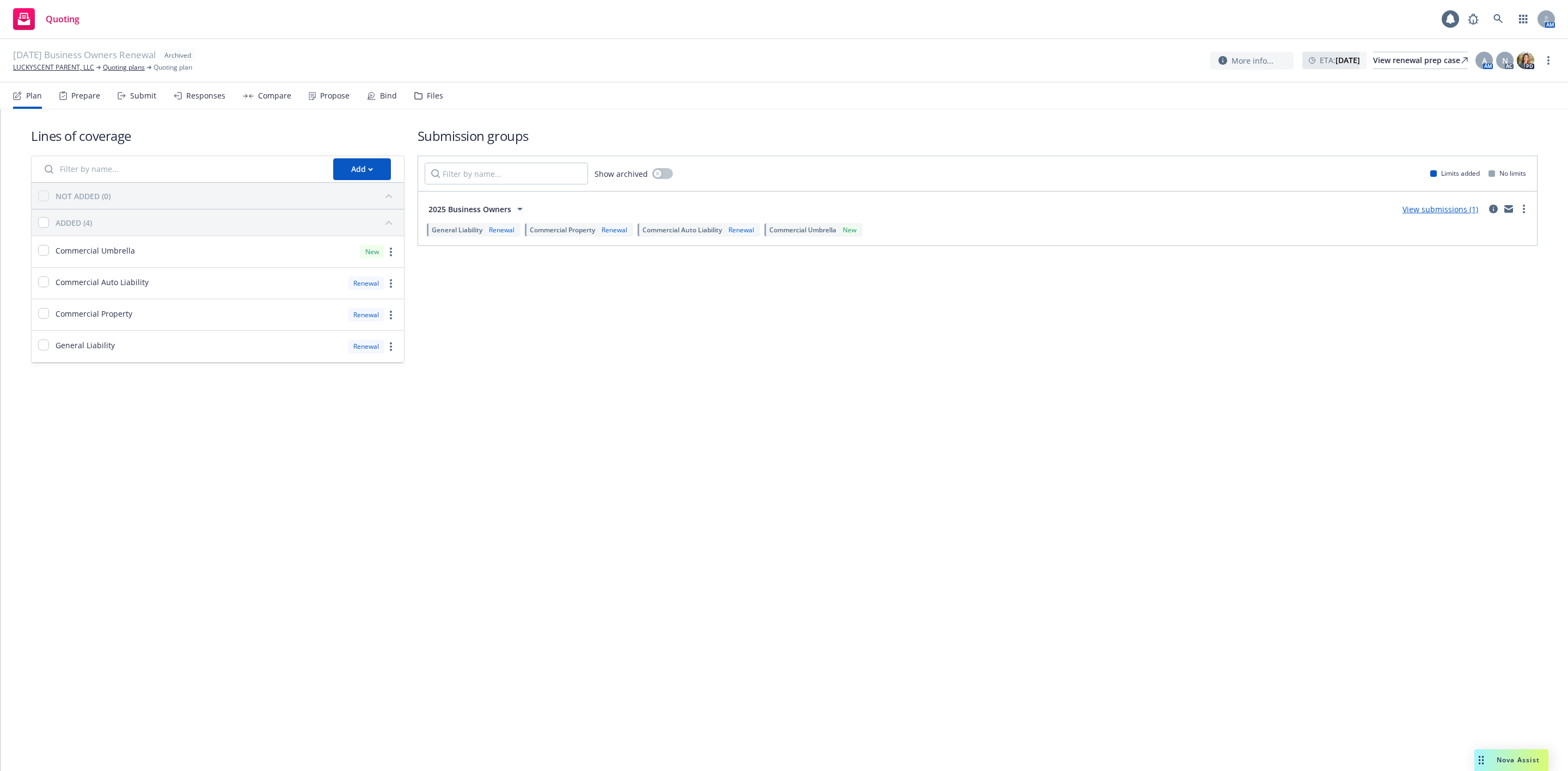
click at [392, 99] on div "Bind" at bounding box center [388, 95] width 17 height 9
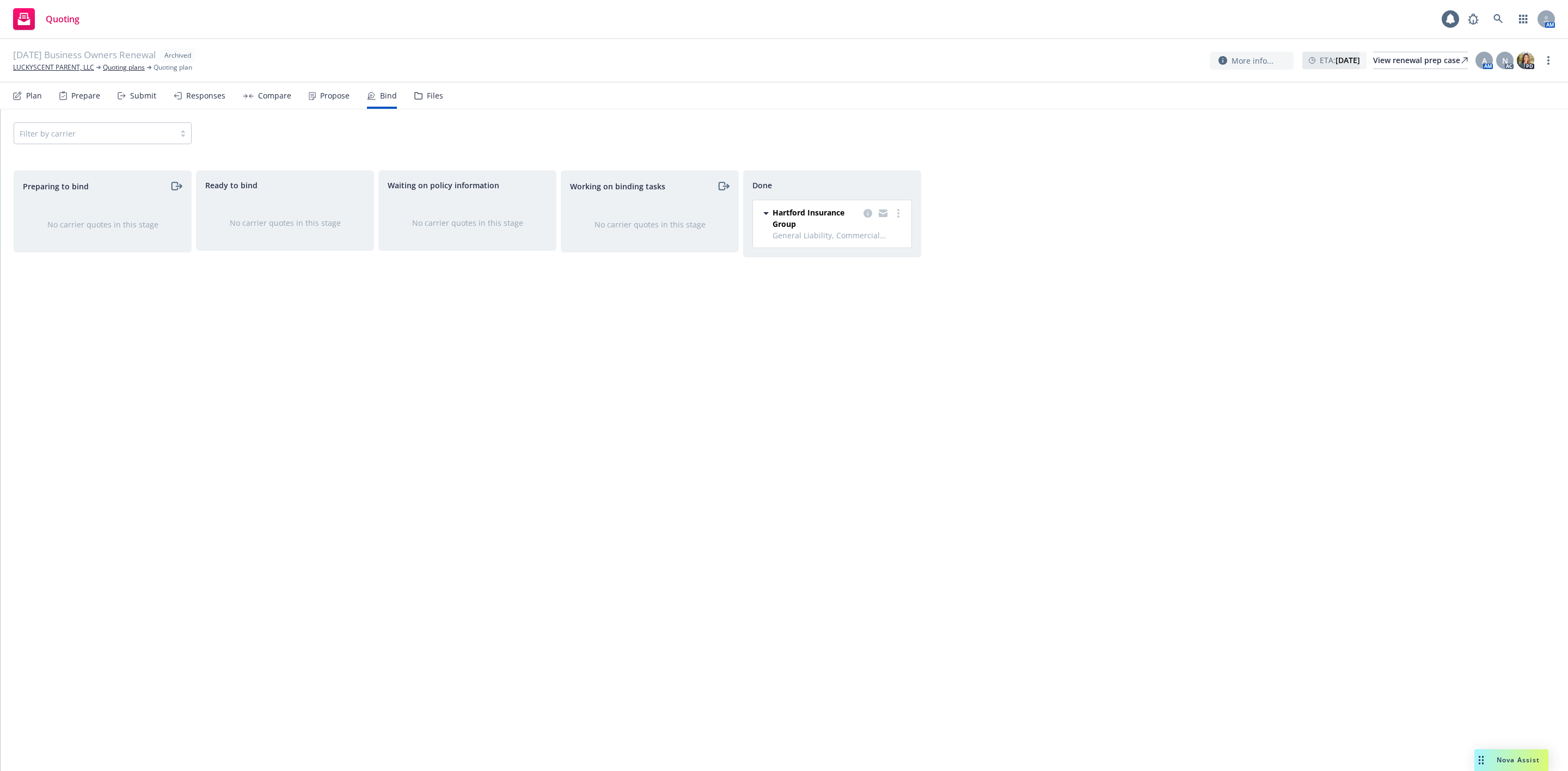
click at [337, 102] on div "Propose" at bounding box center [329, 95] width 41 height 26
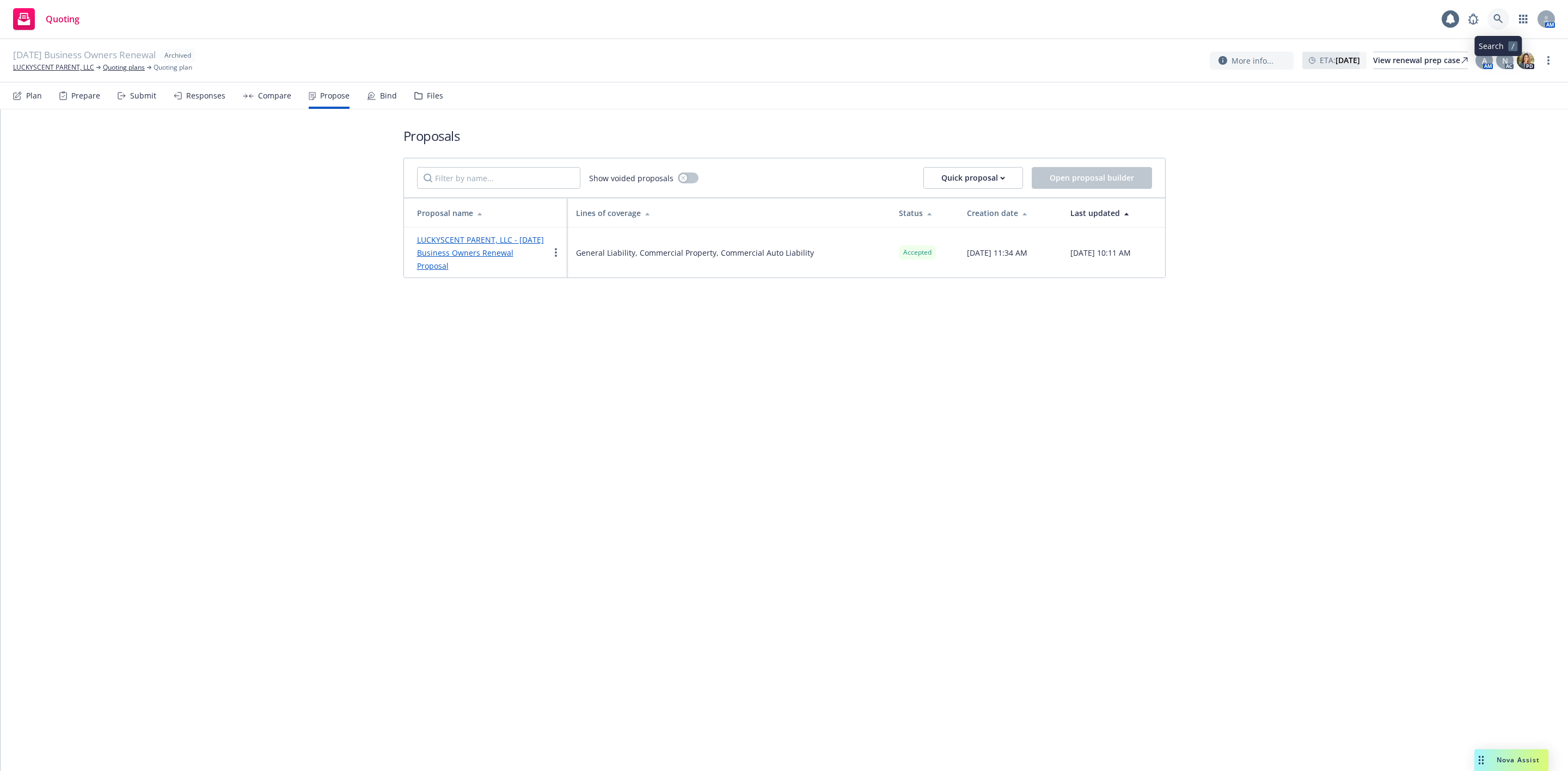
click at [1499, 16] on icon at bounding box center [1498, 19] width 10 height 10
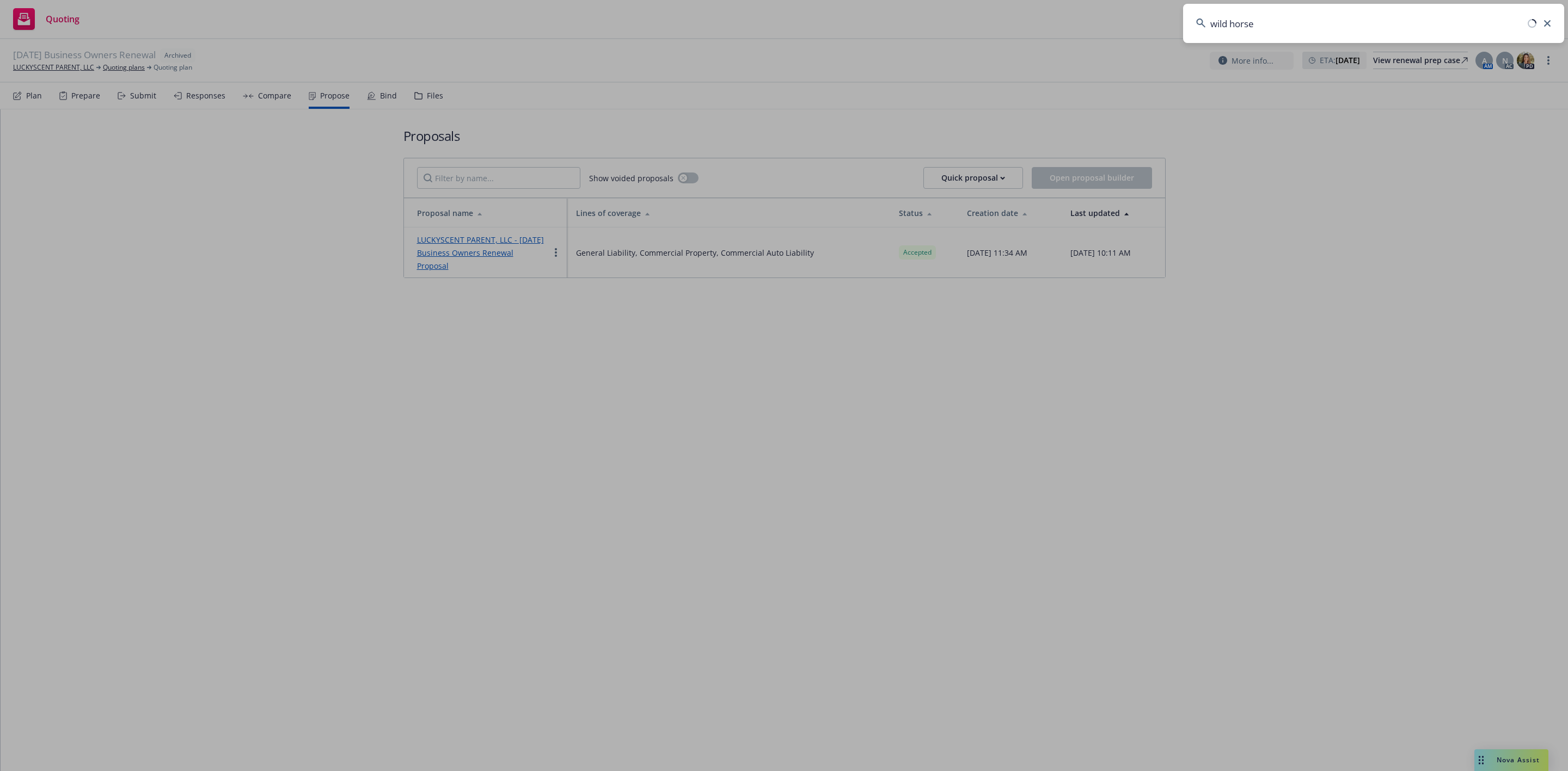
type input "wild horses"
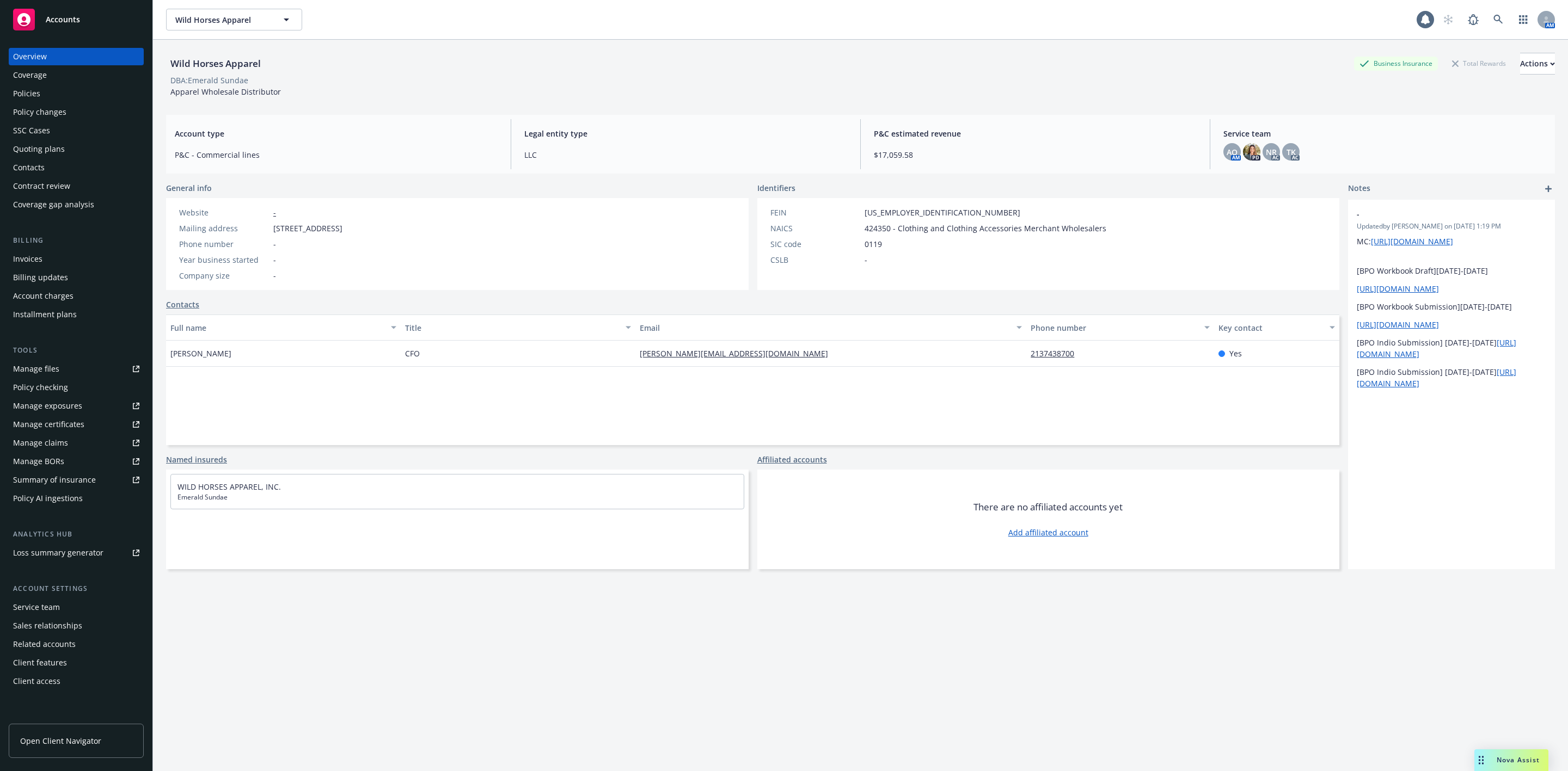
click at [91, 95] on div "Policies" at bounding box center [77, 94] width 127 height 17
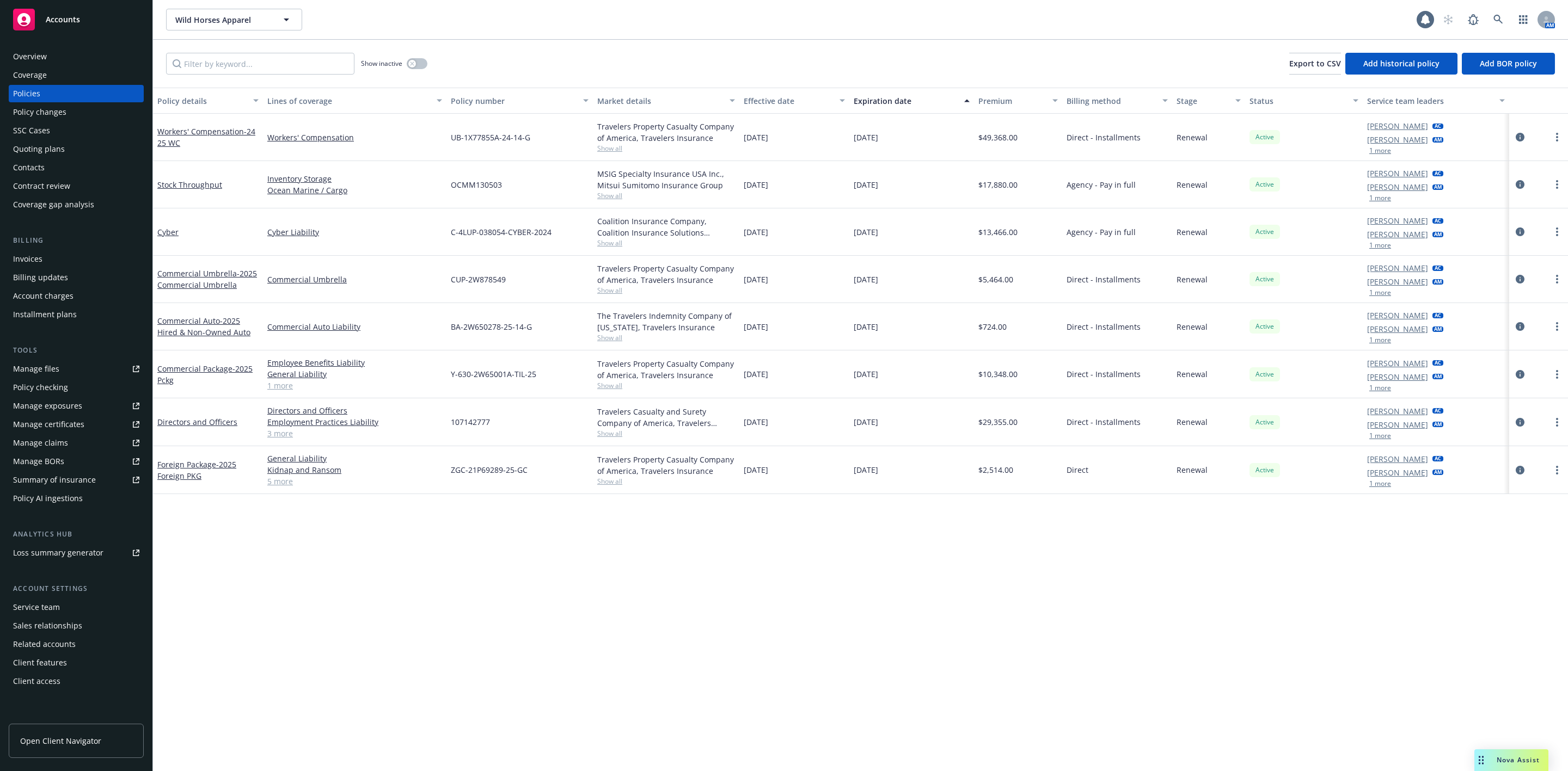
click at [60, 151] on div "Quoting plans" at bounding box center [39, 149] width 52 height 17
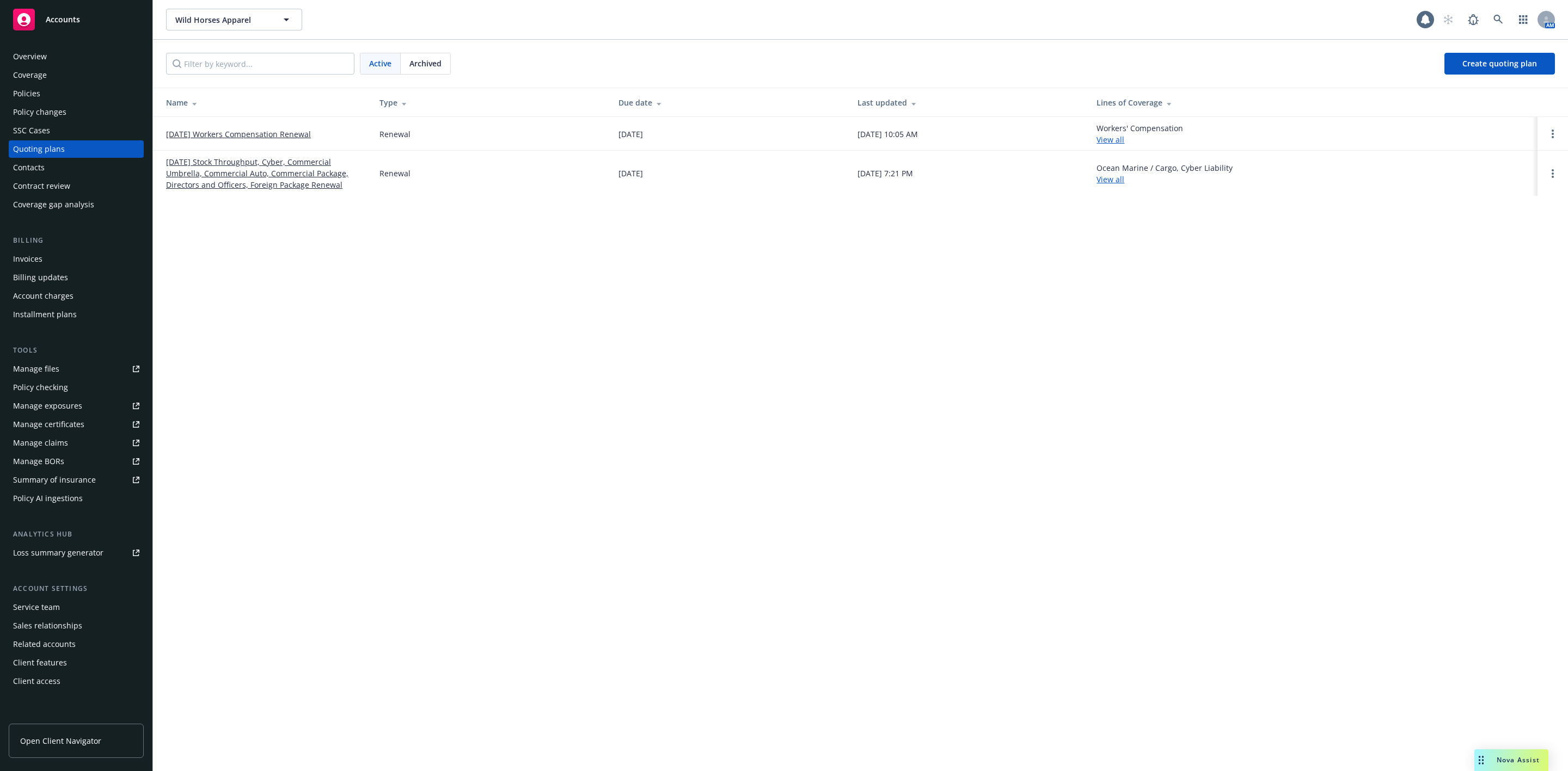
click at [298, 131] on link "[DATE] Workers Compensation Renewal" at bounding box center [238, 134] width 145 height 12
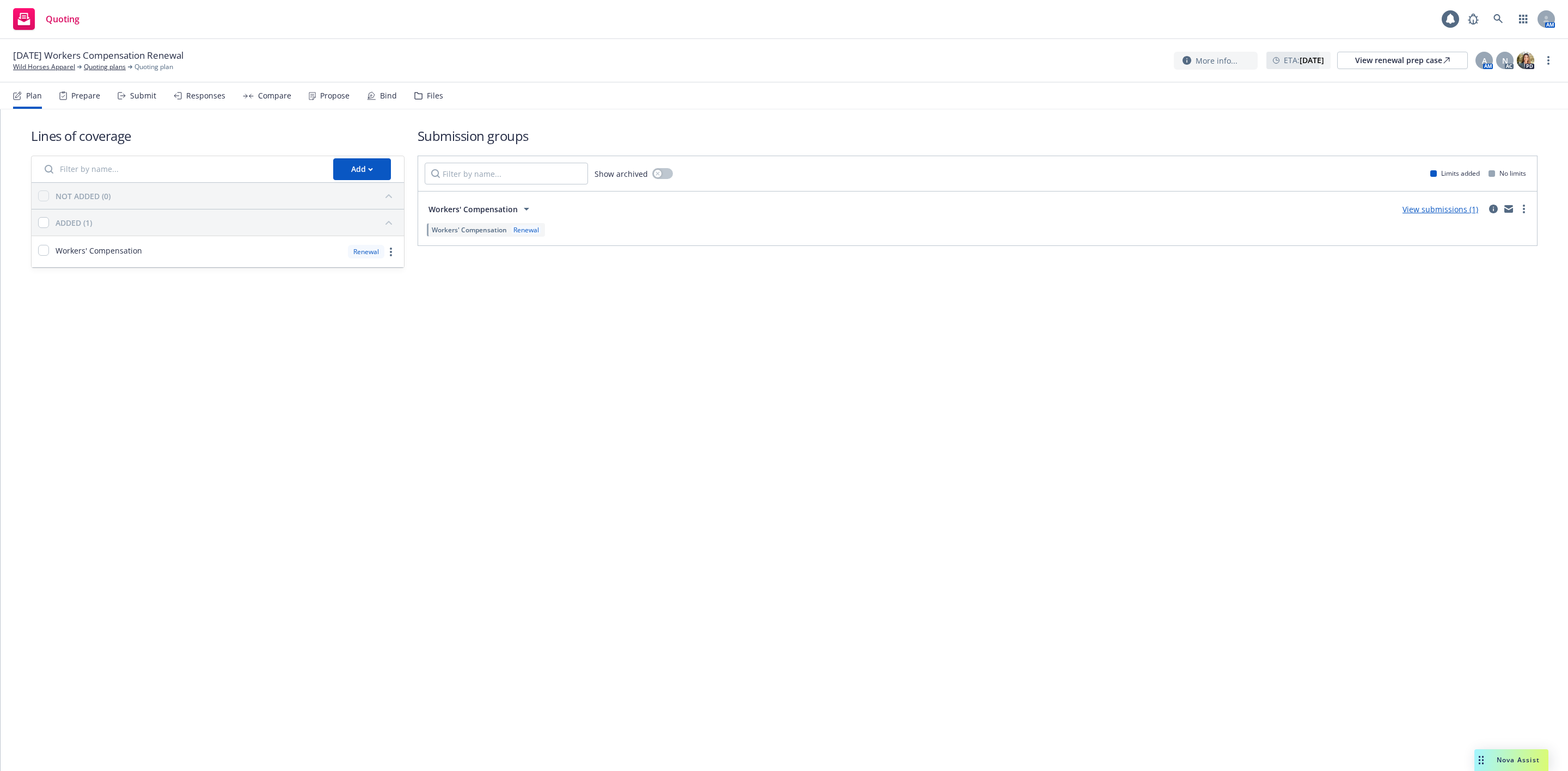
click at [330, 92] on div "Propose" at bounding box center [335, 95] width 30 height 9
